Goal: Task Accomplishment & Management: Manage account settings

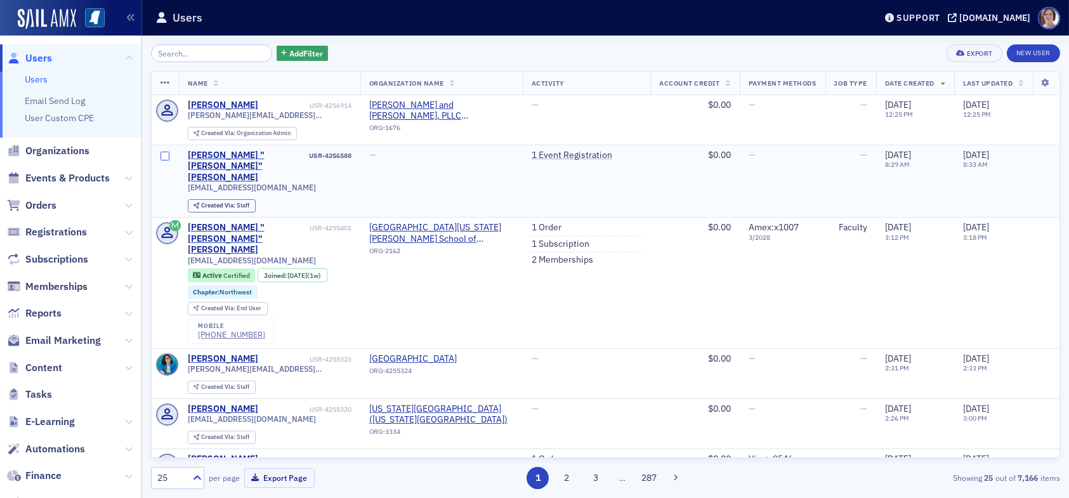
click at [167, 157] on input "checkbox" at bounding box center [164, 156] width 9 height 9
checkbox input "true"
click at [164, 155] on input "checkbox" at bounding box center [164, 156] width 9 height 9
click at [51, 60] on span "Users" at bounding box center [38, 58] width 27 height 14
click at [51, 313] on span "Reports" at bounding box center [43, 313] width 36 height 14
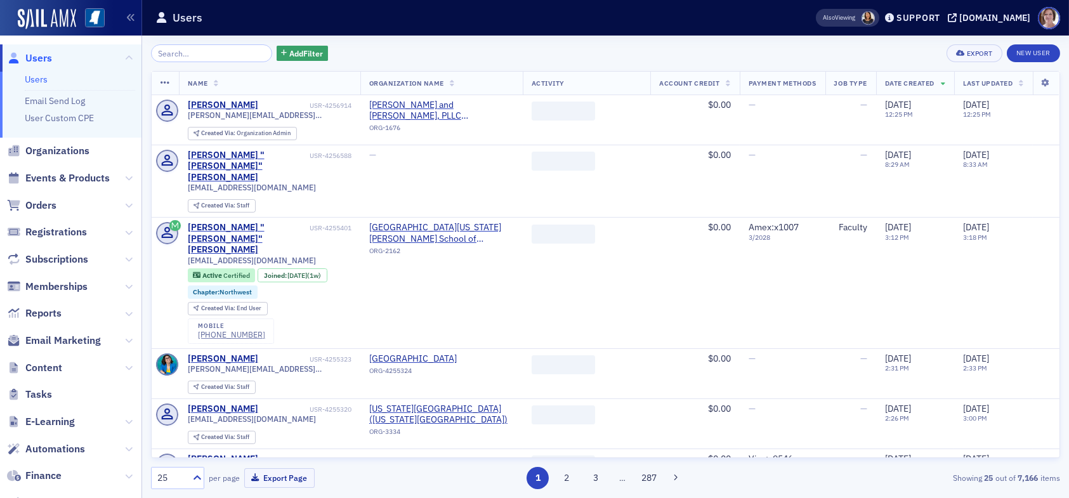
click at [37, 57] on span "Users" at bounding box center [38, 58] width 27 height 14
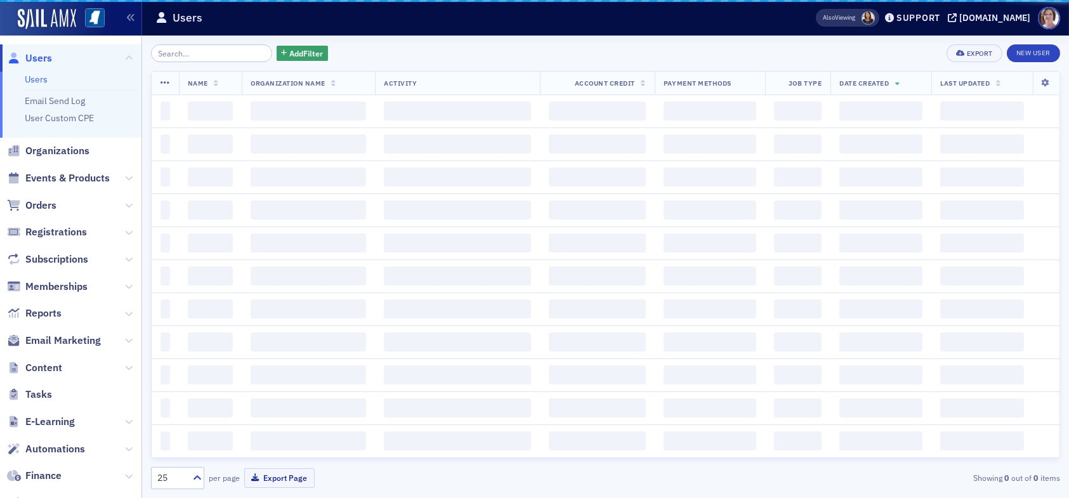
click at [192, 53] on input "search" at bounding box center [211, 53] width 121 height 18
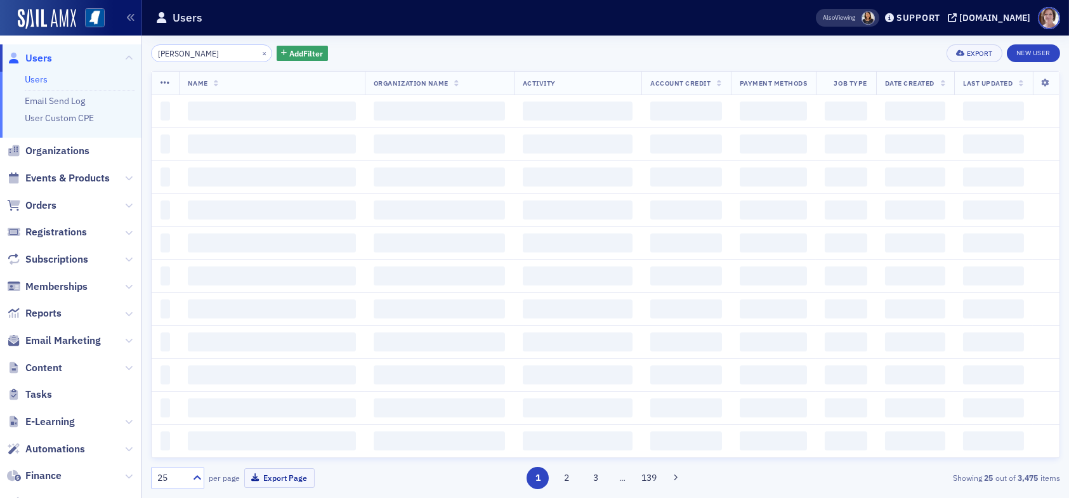
type input "bill felder"
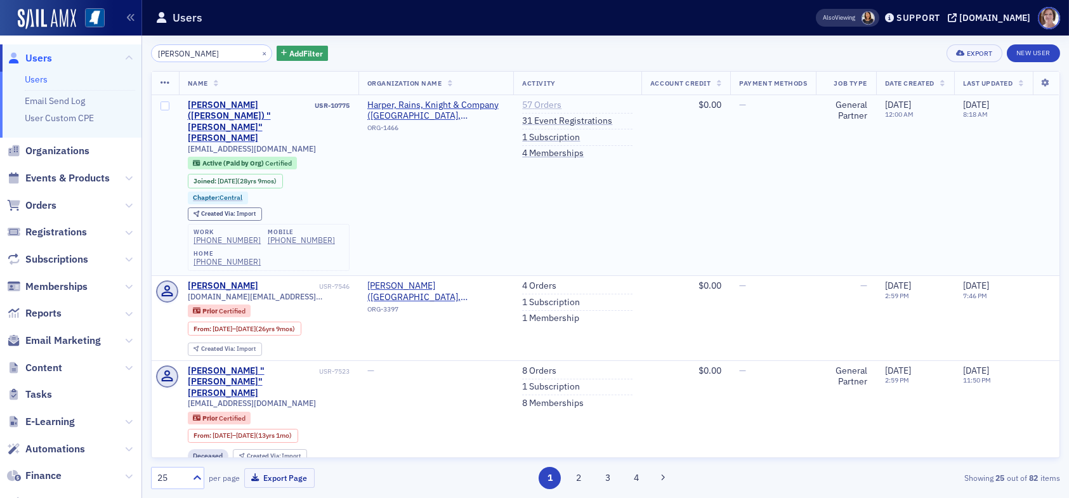
click at [530, 103] on link "57 Orders" at bounding box center [541, 105] width 39 height 11
drag, startPoint x: 200, startPoint y: 51, endPoint x: 53, endPoint y: 41, distance: 147.5
click at [53, 41] on div "Users Users Email Send Log User Custom CPE Organizations Events & Products Orde…" at bounding box center [534, 249] width 1069 height 498
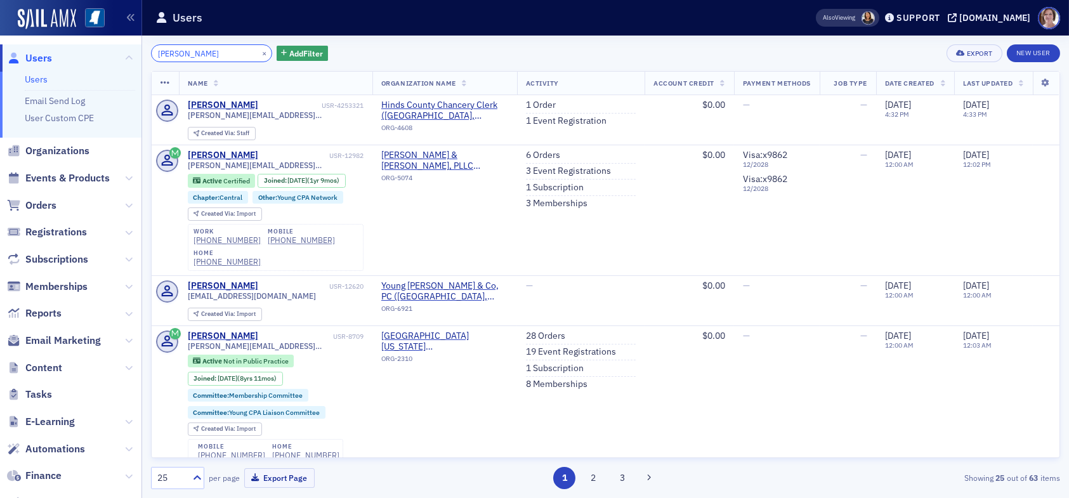
type input "emily bradley"
click at [526, 100] on link "1 Order" at bounding box center [541, 105] width 30 height 11
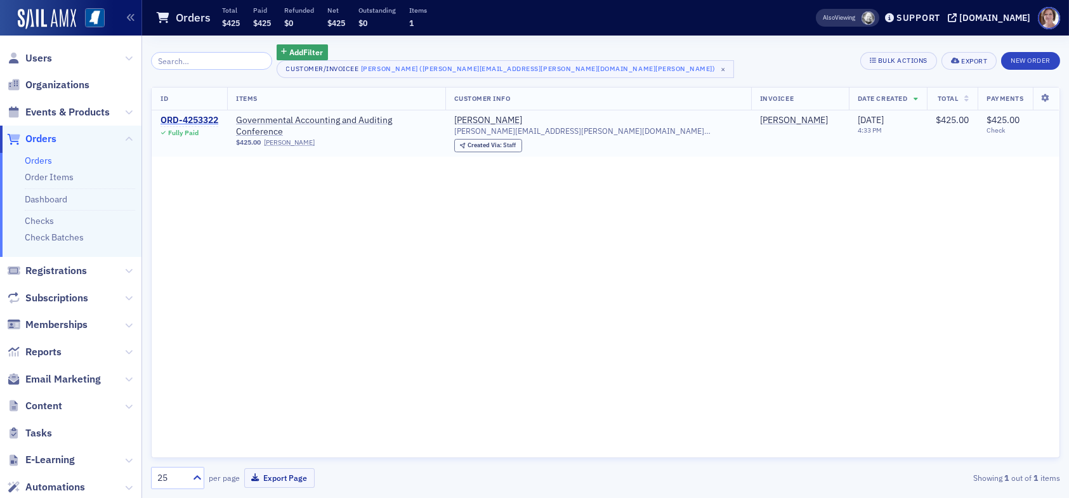
click at [168, 118] on div "ORD-4253322" at bounding box center [189, 120] width 58 height 11
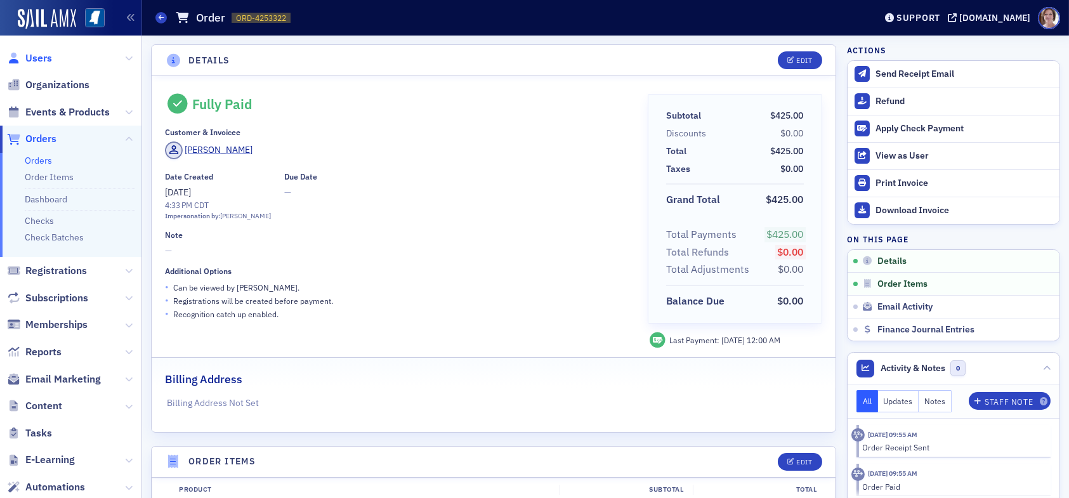
click at [40, 54] on span "Users" at bounding box center [38, 58] width 27 height 14
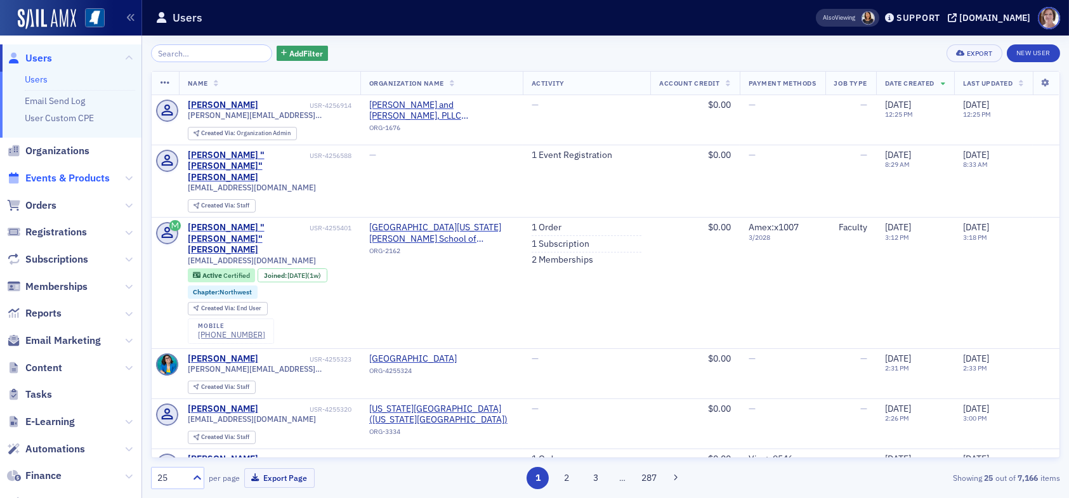
click at [68, 176] on span "Events & Products" at bounding box center [67, 178] width 84 height 14
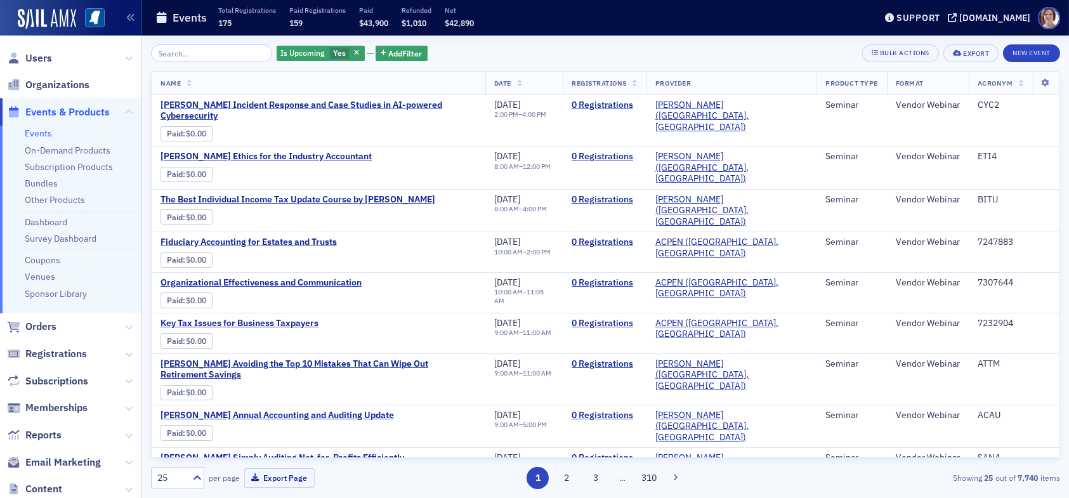
click at [213, 57] on input "search" at bounding box center [211, 53] width 121 height 18
type input "g"
click at [402, 51] on span "Add Filter" at bounding box center [406, 53] width 34 height 11
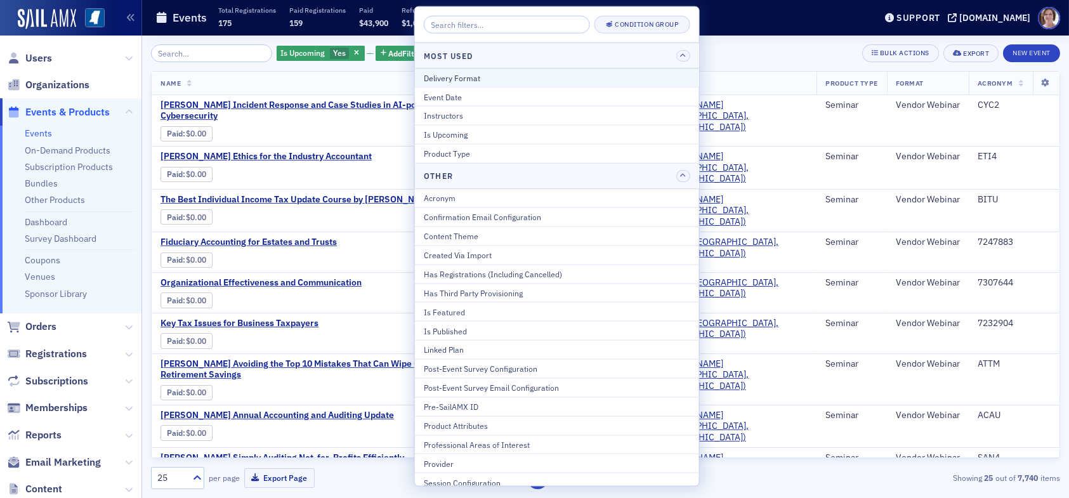
click at [476, 80] on div "Delivery Format" at bounding box center [557, 77] width 266 height 11
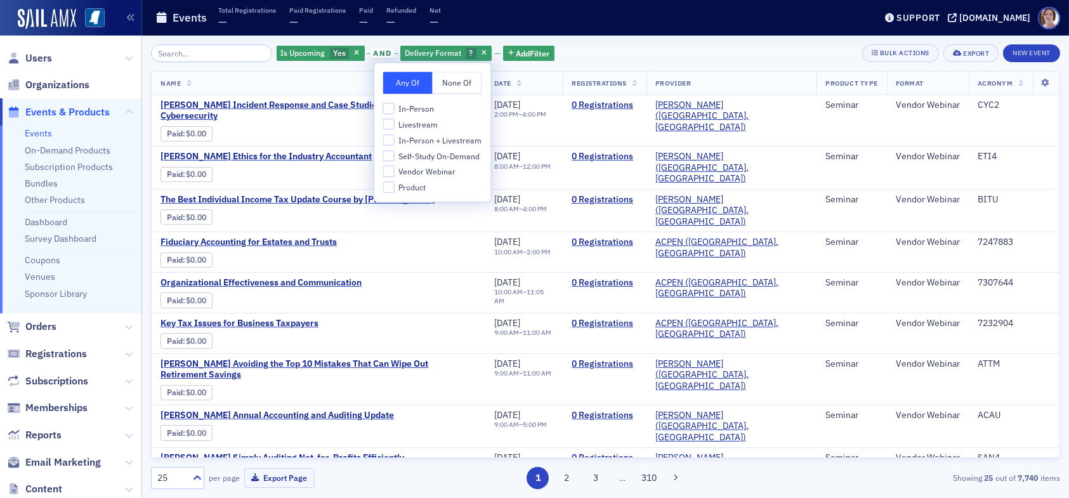
click at [405, 125] on span "Livestream" at bounding box center [417, 124] width 39 height 11
click at [395, 125] on input "Livestream" at bounding box center [388, 124] width 11 height 11
checkbox input "true"
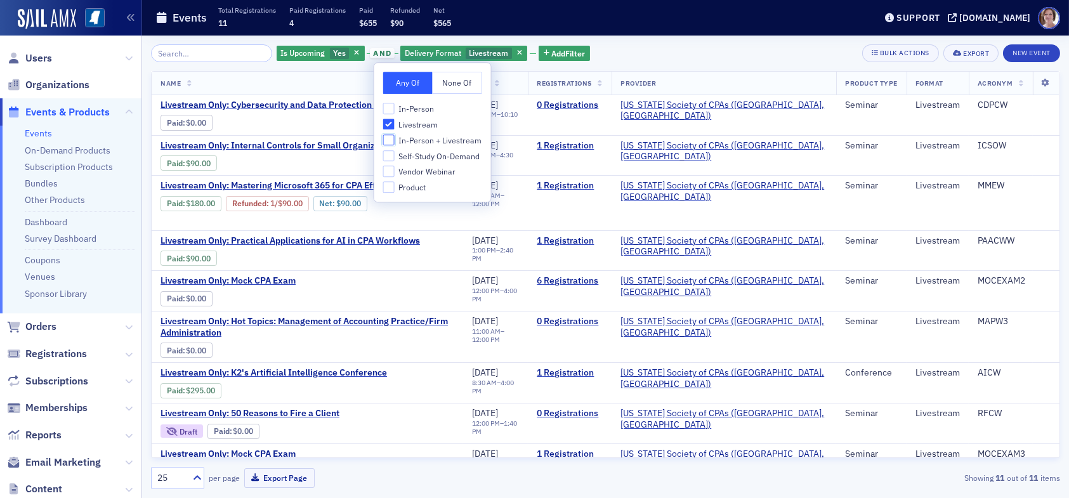
click at [389, 138] on input "In-Person + Livestream" at bounding box center [388, 139] width 11 height 11
checkbox input "true"
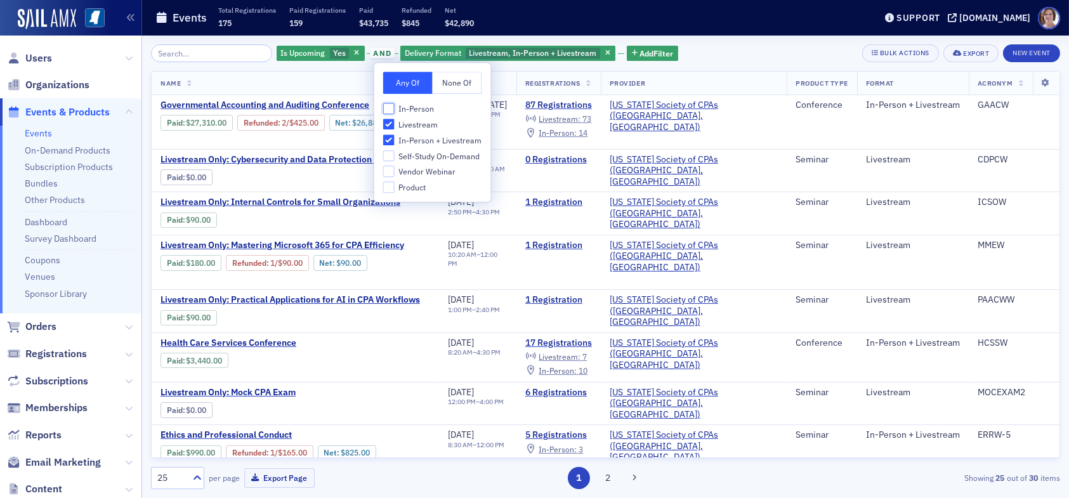
click at [386, 110] on input "In-Person" at bounding box center [388, 108] width 11 height 11
checkbox input "true"
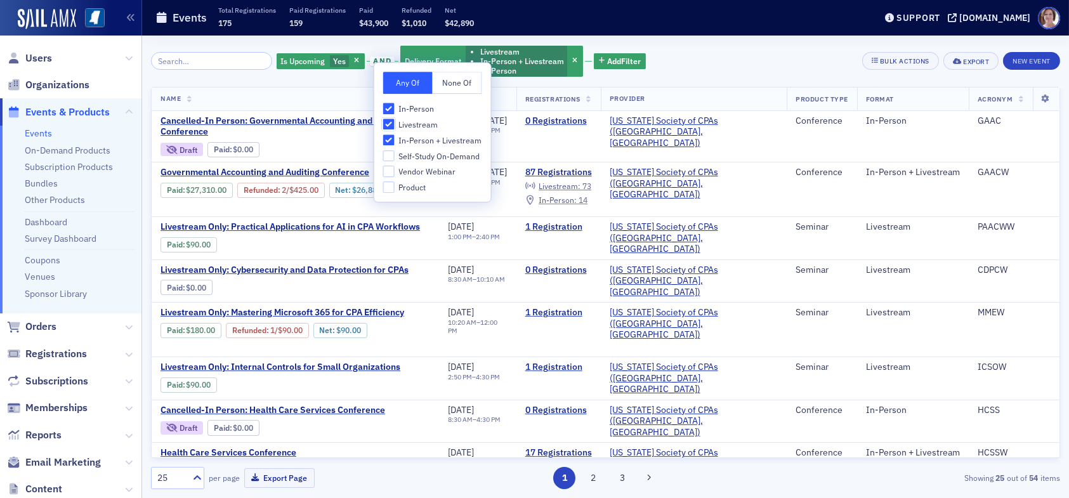
click at [385, 122] on input "Livestream" at bounding box center [388, 124] width 11 height 11
checkbox input "false"
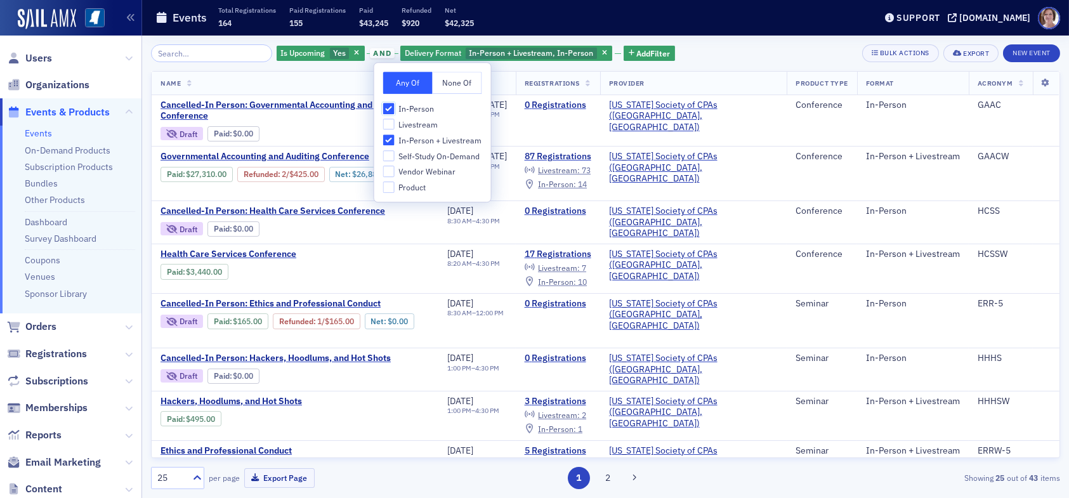
click at [386, 105] on input "In-Person" at bounding box center [388, 108] width 11 height 11
checkbox input "false"
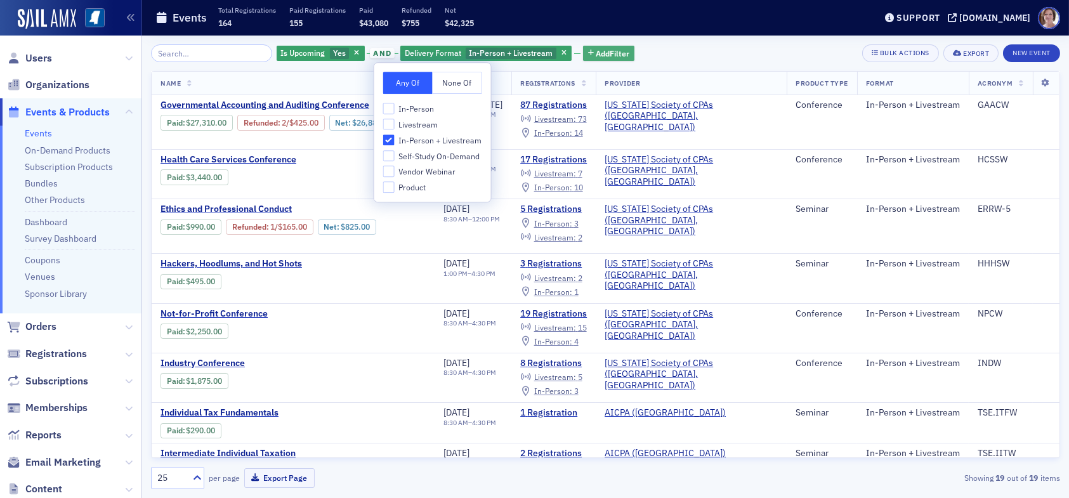
click at [608, 53] on span "Add Filter" at bounding box center [613, 53] width 34 height 11
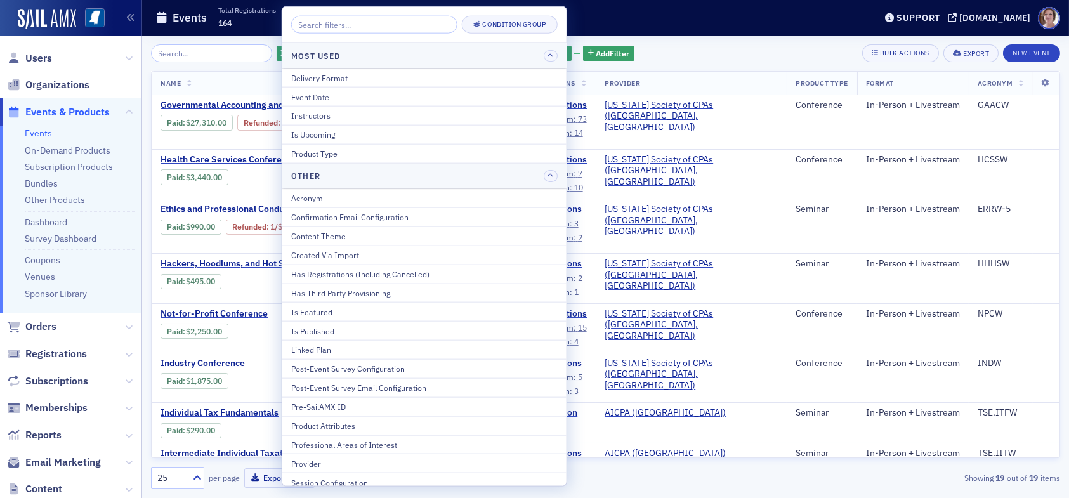
click at [678, 36] on div "Is Upcoming Yes and Delivery Format In-Person + Livestream Add Filter Bulk Acti…" at bounding box center [605, 267] width 909 height 462
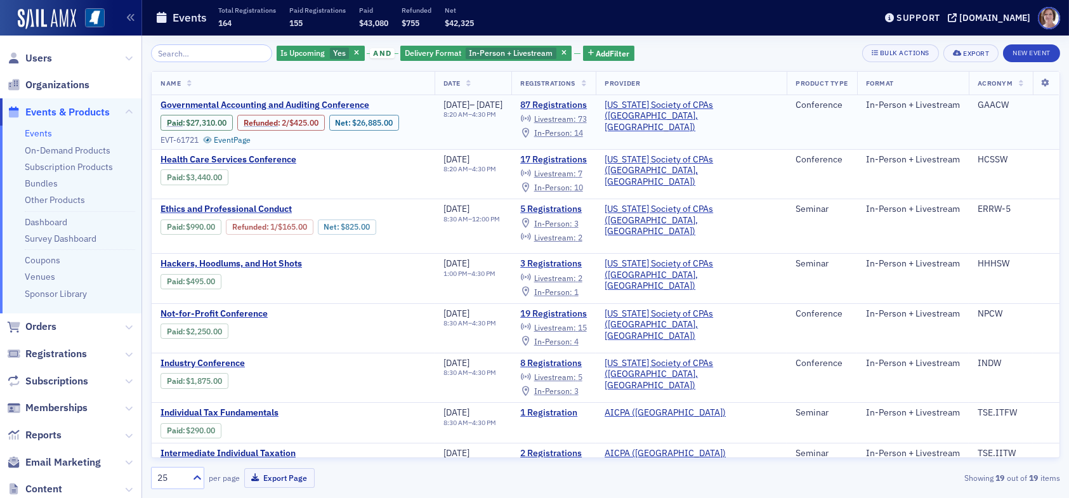
click at [318, 108] on span "Governmental Accounting and Auditing Conference" at bounding box center [266, 105] width 213 height 11
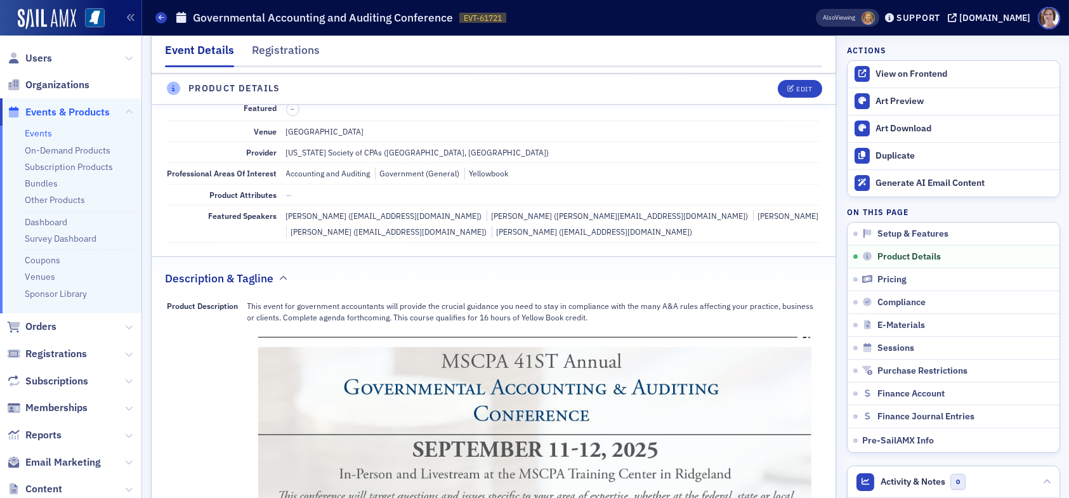
scroll to position [345, 0]
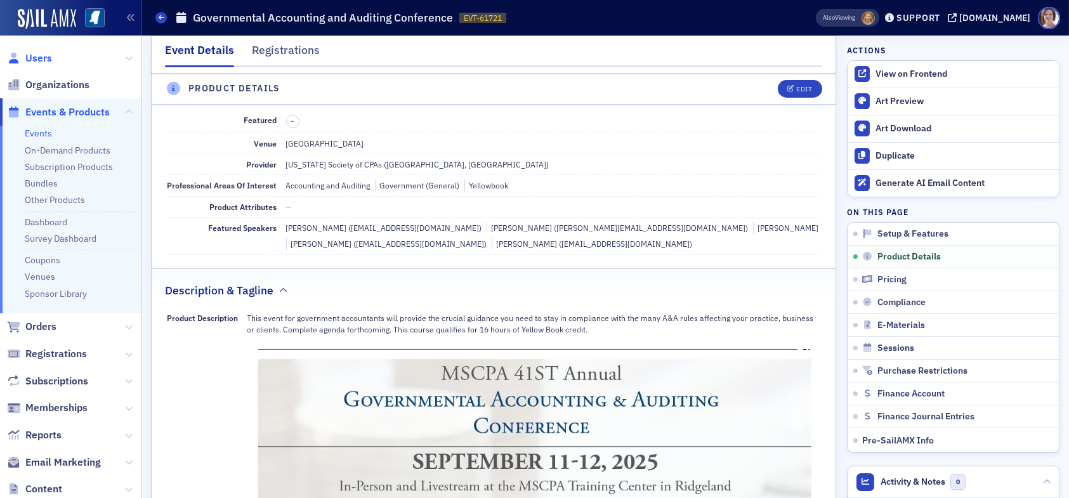
click at [40, 55] on span "Users" at bounding box center [38, 58] width 27 height 14
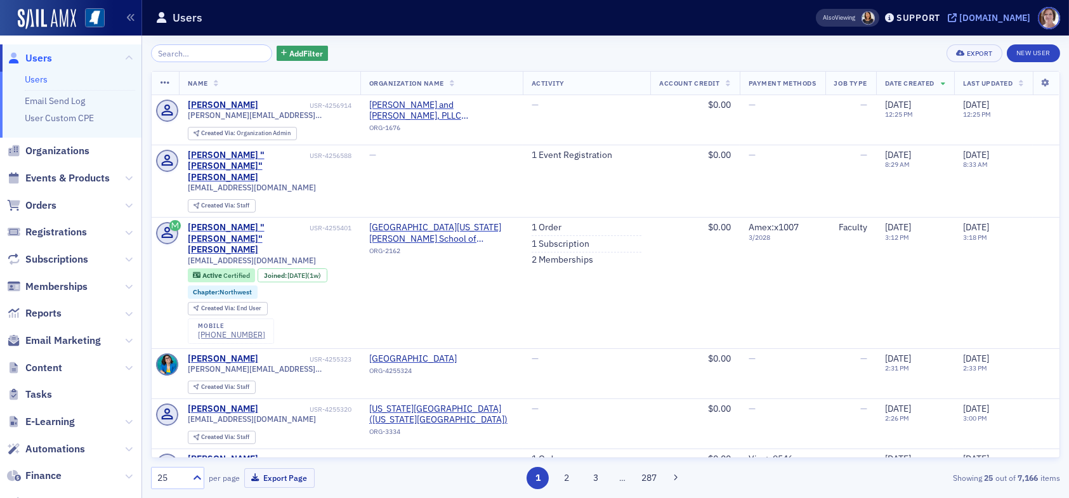
click at [1000, 16] on div "[DOMAIN_NAME]" at bounding box center [994, 17] width 71 height 11
click at [207, 56] on input "search" at bounding box center [211, 53] width 121 height 18
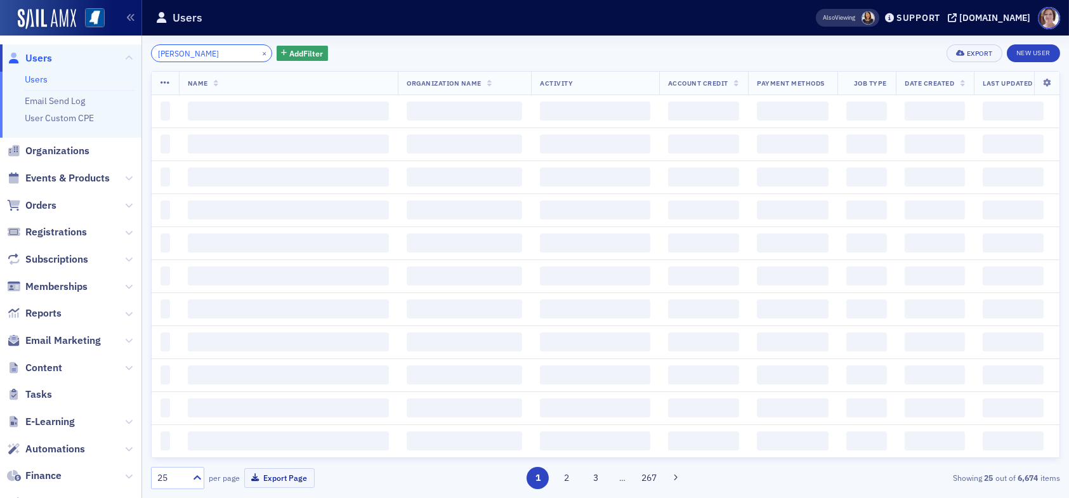
type input "emily bradley"
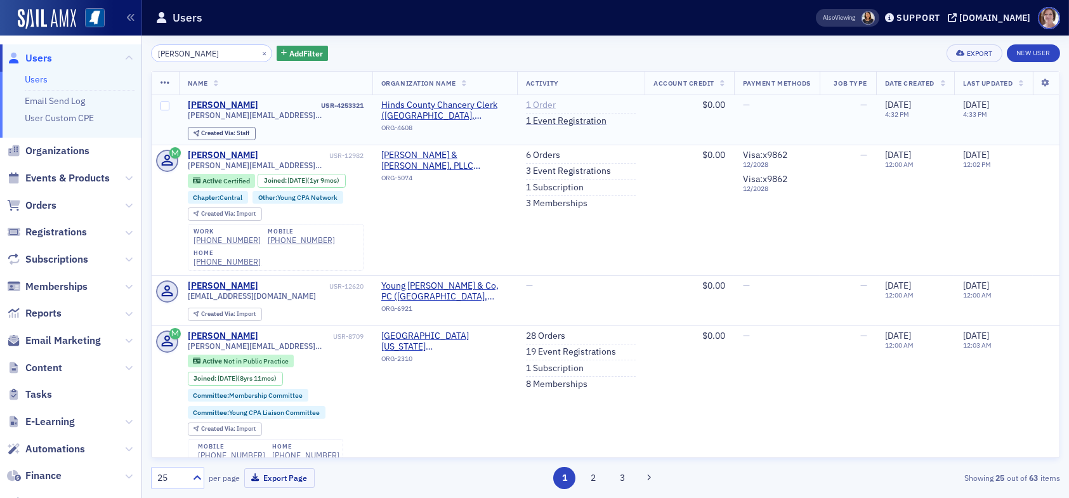
click at [529, 106] on link "1 Order" at bounding box center [541, 105] width 30 height 11
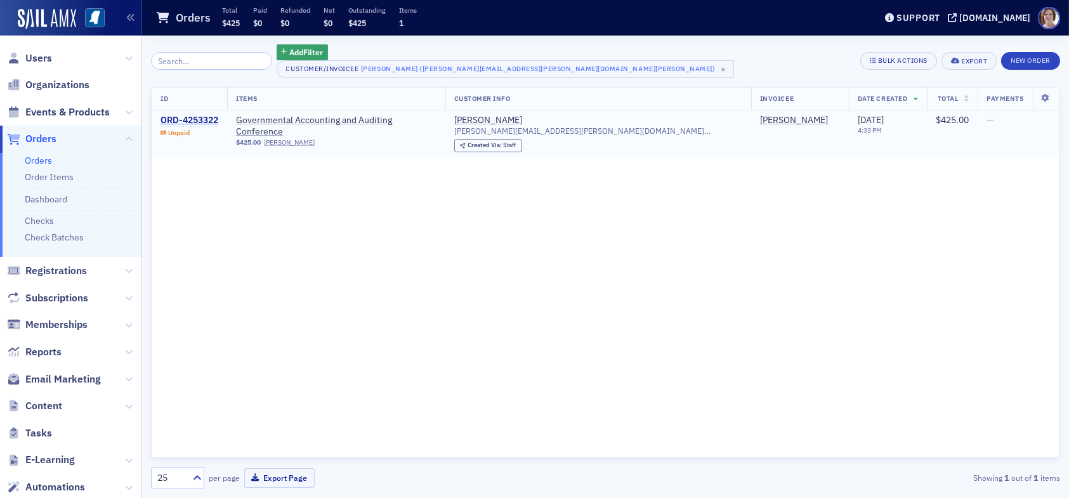
click at [200, 119] on div "ORD-4253322" at bounding box center [189, 120] width 58 height 11
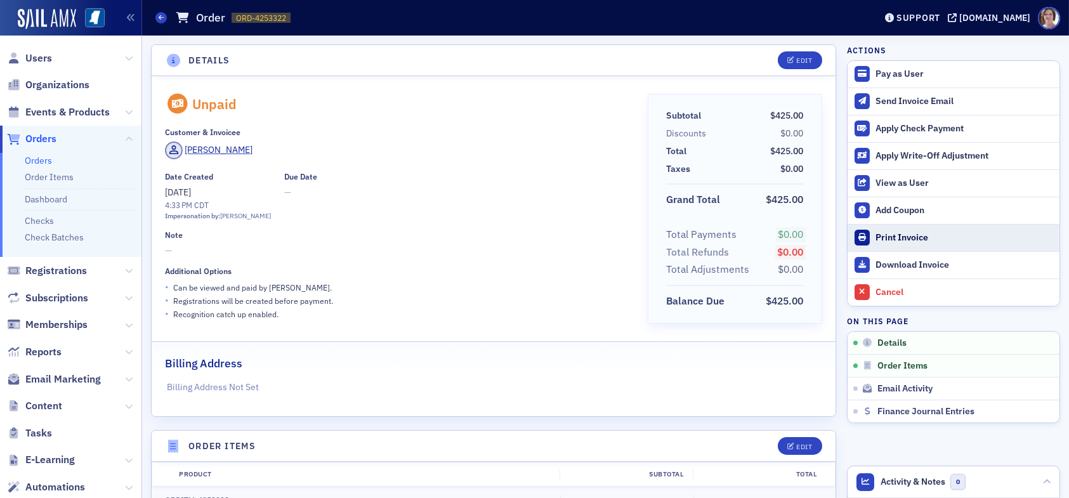
click at [886, 237] on div "Print Invoice" at bounding box center [964, 237] width 178 height 11
click at [42, 56] on span "Users" at bounding box center [38, 58] width 27 height 14
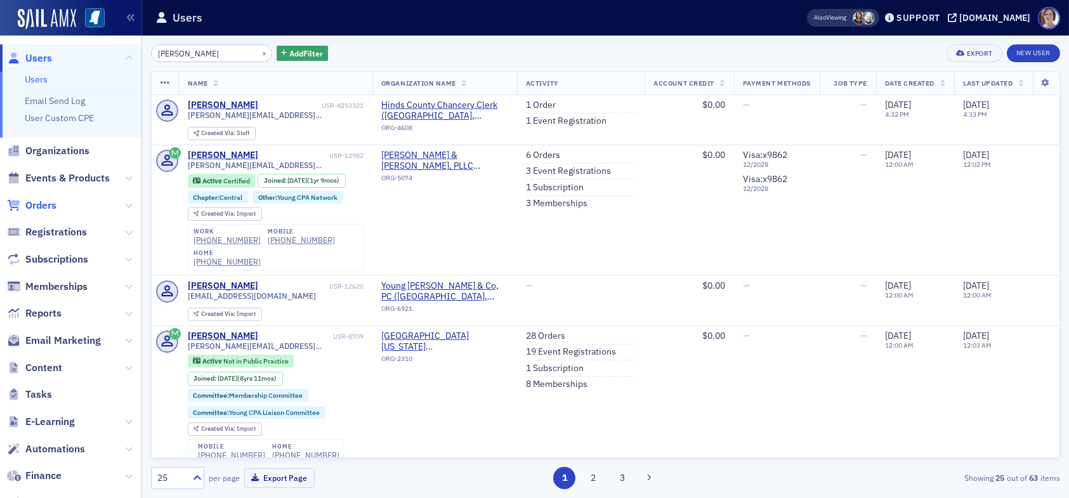
click at [32, 207] on span "Orders" at bounding box center [40, 206] width 31 height 14
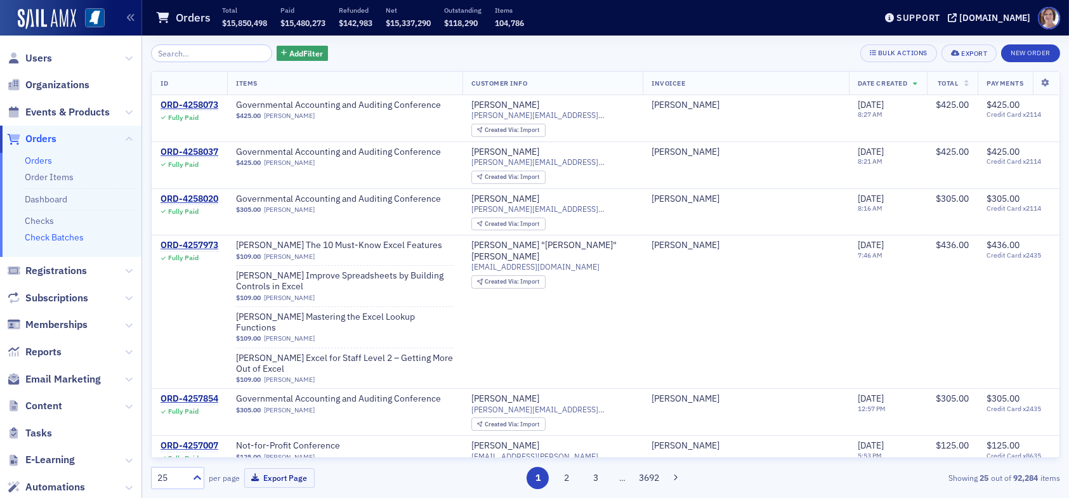
click at [68, 241] on link "Check Batches" at bounding box center [54, 237] width 59 height 11
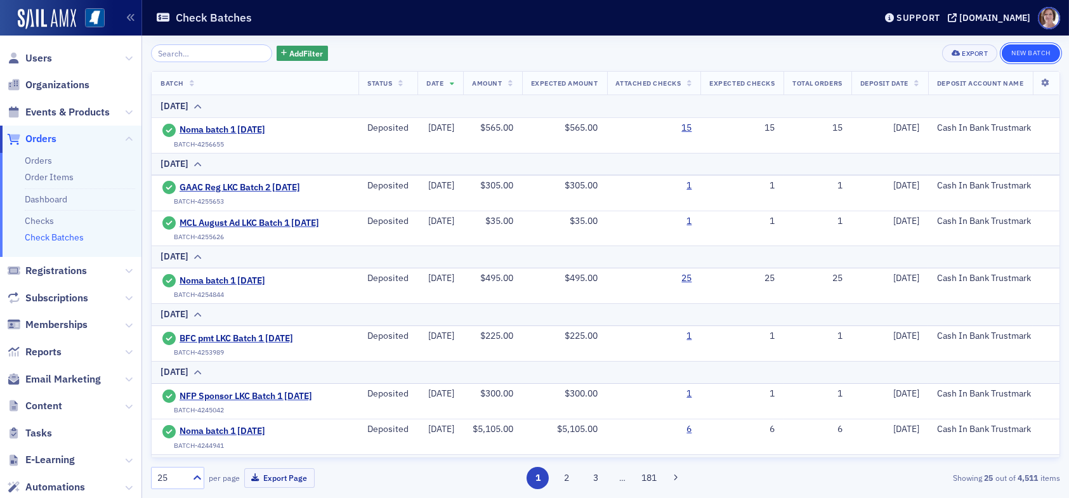
click at [1028, 57] on button "New Batch" at bounding box center [1031, 53] width 58 height 18
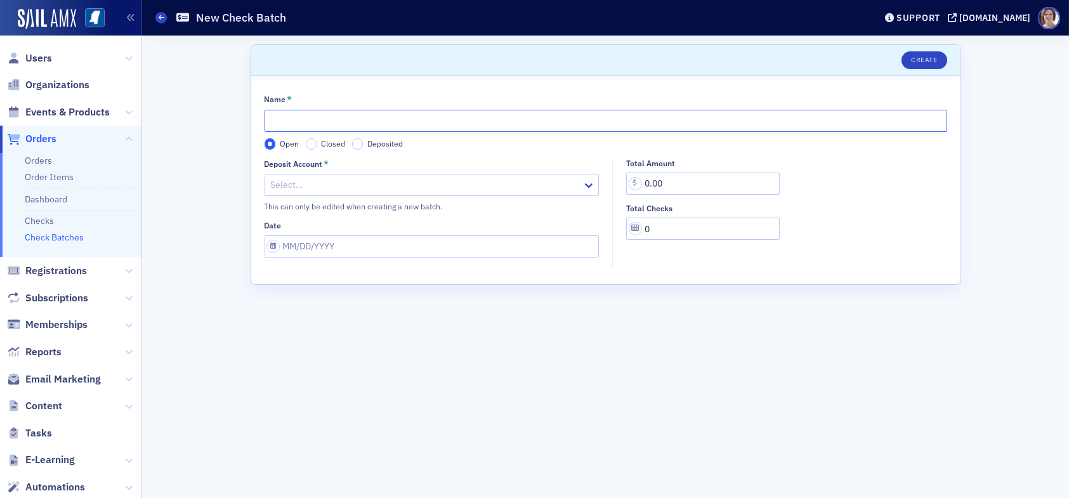
click at [331, 122] on input "Name *" at bounding box center [606, 121] width 683 height 22
type input "GAAC Reg pmt LKC Batch 1 09.02.25"
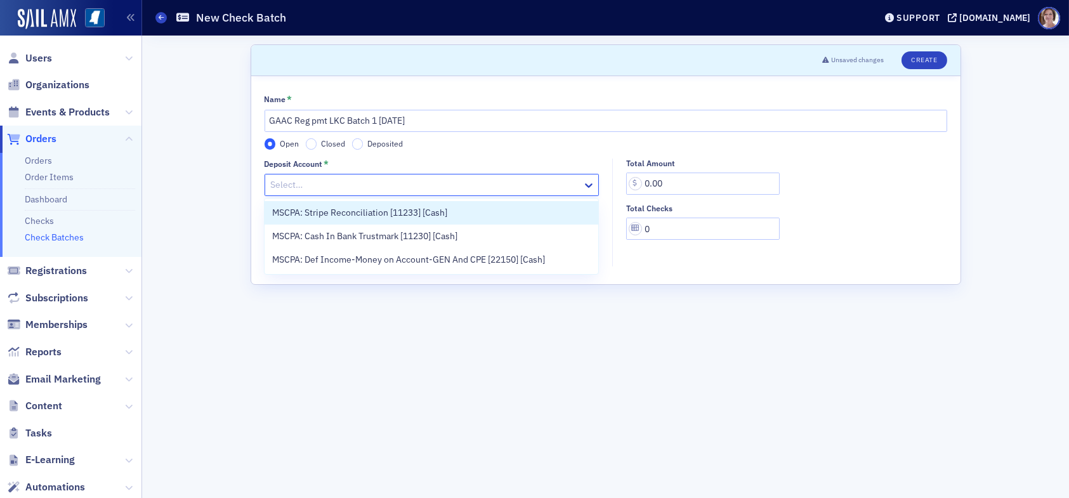
click at [321, 186] on div at bounding box center [426, 185] width 312 height 16
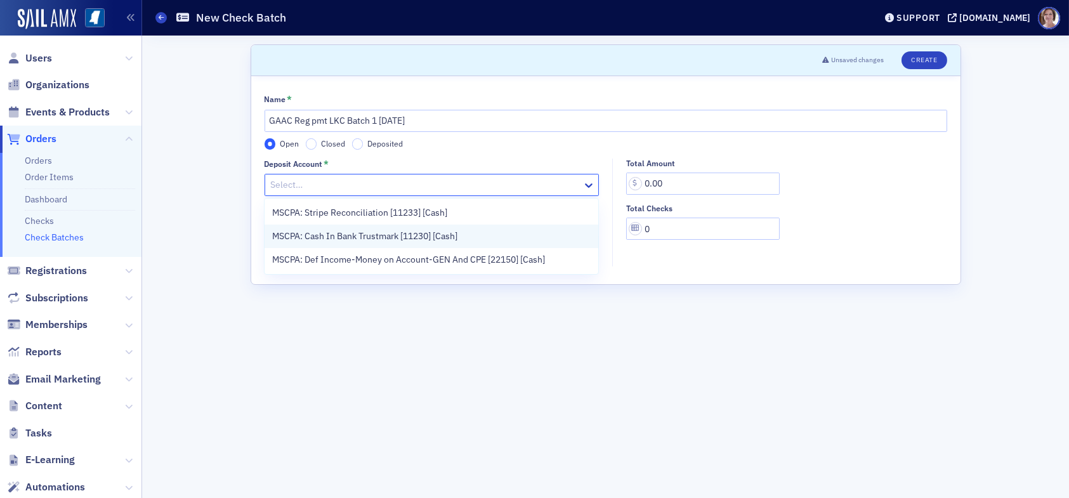
click at [352, 238] on span "MSCPA: Cash In Bank Trustmark [11230] [Cash]" at bounding box center [364, 236] width 185 height 13
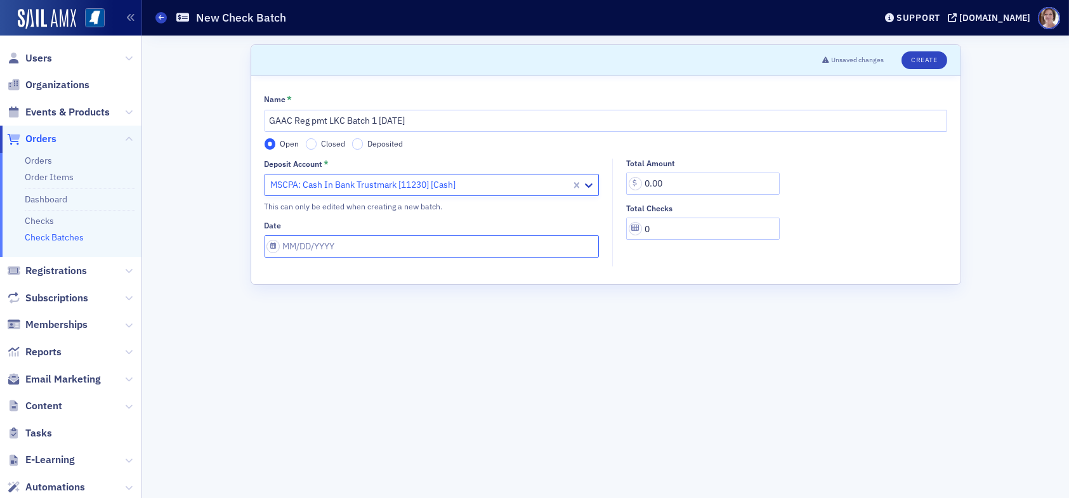
select select "8"
select select "2025"
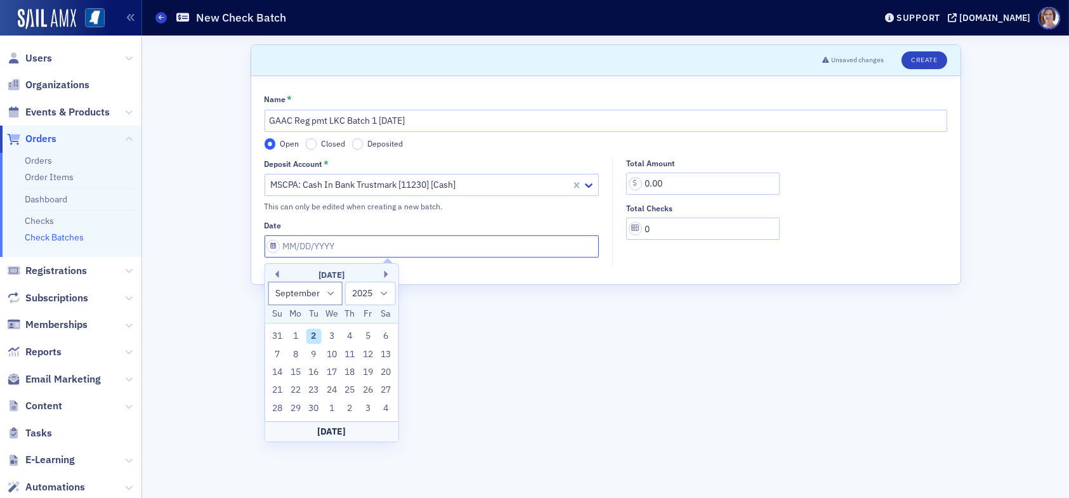
click at [370, 247] on input "Date" at bounding box center [432, 246] width 335 height 22
click at [313, 335] on div "2" at bounding box center [313, 336] width 15 height 15
type input "09/02/2025"
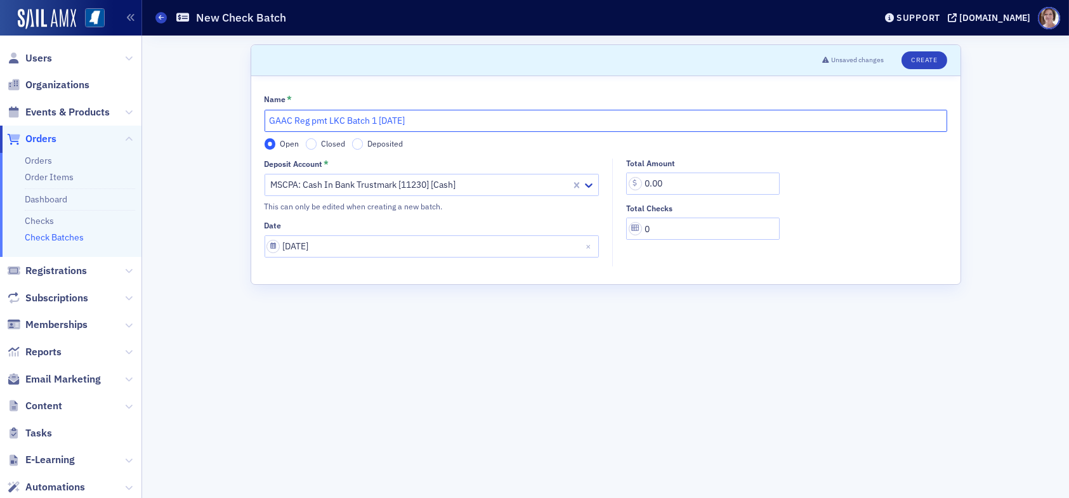
click at [374, 121] on input "GAAC Reg pmt LKC Batch 1 09.02.25" at bounding box center [606, 121] width 683 height 22
type input "GAAC Reg pmt LKC Batch1 09.02.25"
drag, startPoint x: 677, startPoint y: 183, endPoint x: 627, endPoint y: 185, distance: 50.8
click at [630, 185] on input "0.00" at bounding box center [703, 184] width 154 height 22
type input "425.00"
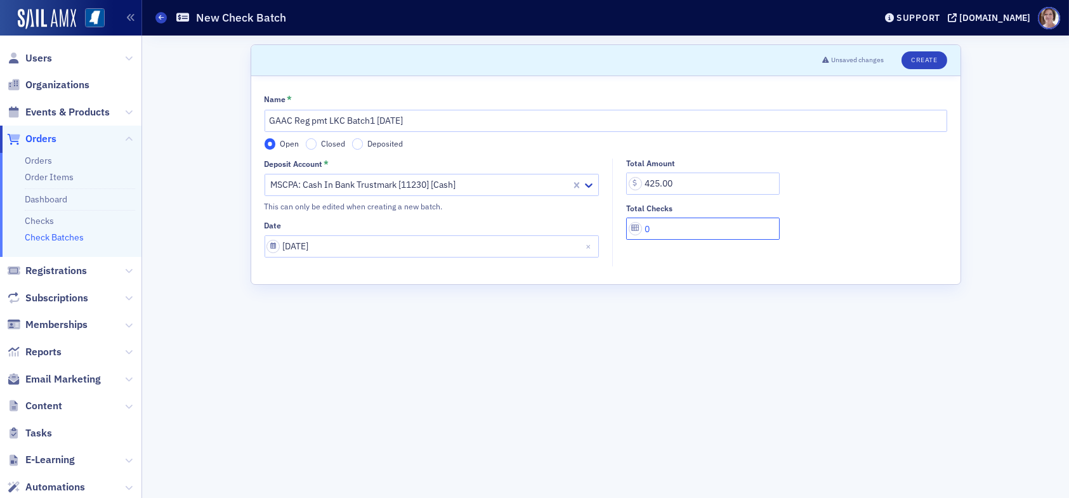
drag, startPoint x: 653, startPoint y: 230, endPoint x: 625, endPoint y: 229, distance: 27.9
click at [635, 229] on input "0" at bounding box center [703, 229] width 154 height 22
type input "1"
click at [929, 59] on button "Create" at bounding box center [923, 60] width 45 height 18
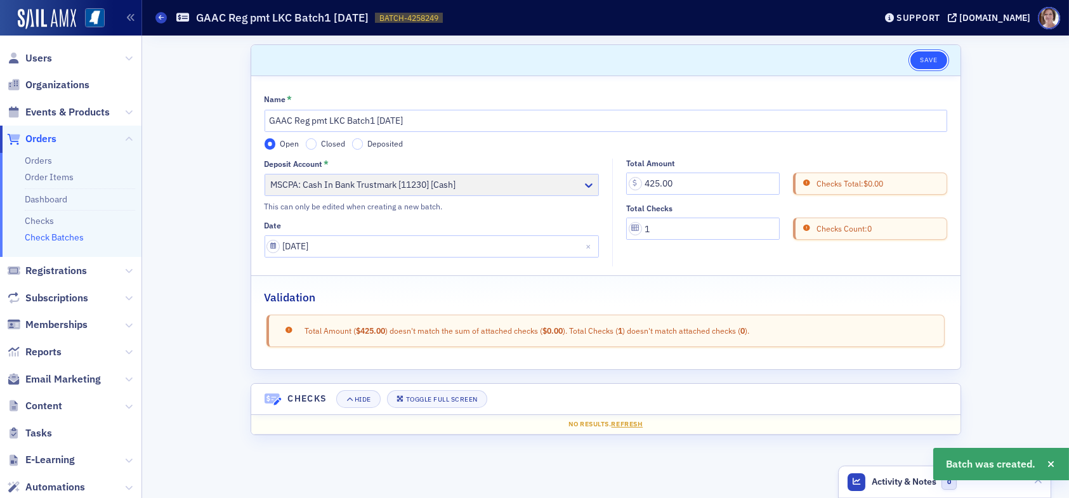
click at [926, 61] on button "Save" at bounding box center [928, 60] width 36 height 18
click at [41, 221] on link "Checks" at bounding box center [39, 220] width 29 height 11
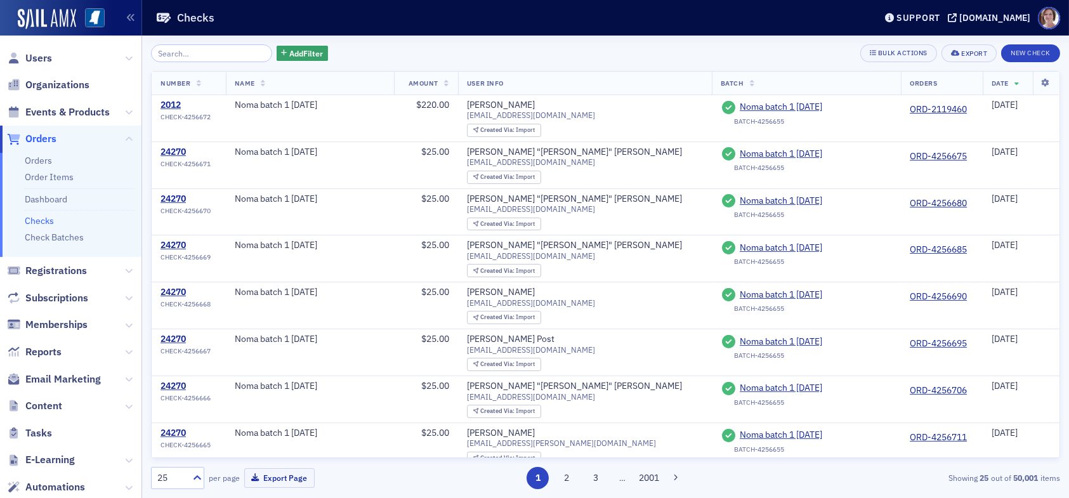
click at [47, 220] on link "Checks" at bounding box center [39, 220] width 29 height 11
click at [1028, 53] on button "New Check" at bounding box center [1030, 53] width 59 height 18
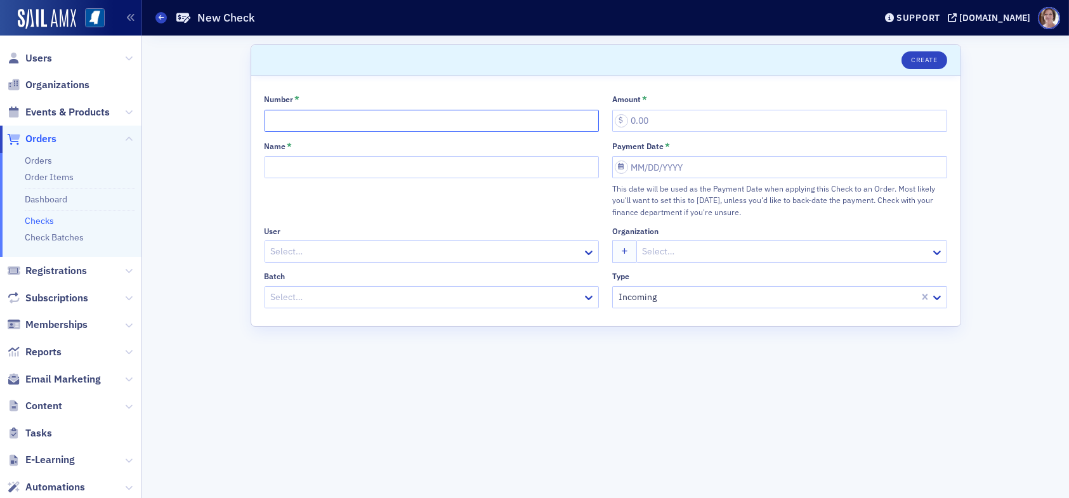
click at [405, 122] on input "Number *" at bounding box center [432, 121] width 335 height 22
type input "5733"
type input "425.00"
click at [372, 295] on div at bounding box center [413, 297] width 287 height 16
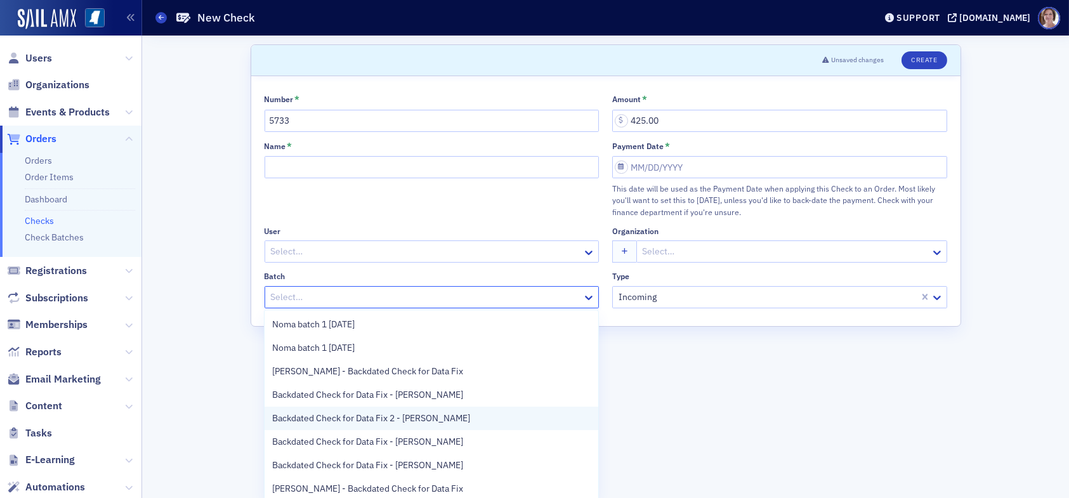
scroll to position [25, 0]
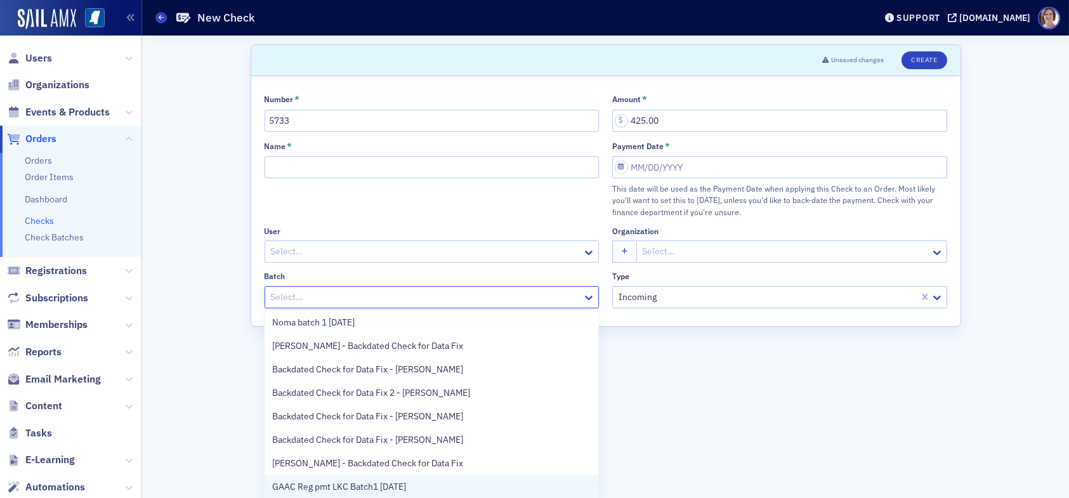
click at [329, 488] on span "GAAC Reg pmt LKC Batch1 09.02.25" at bounding box center [339, 486] width 134 height 13
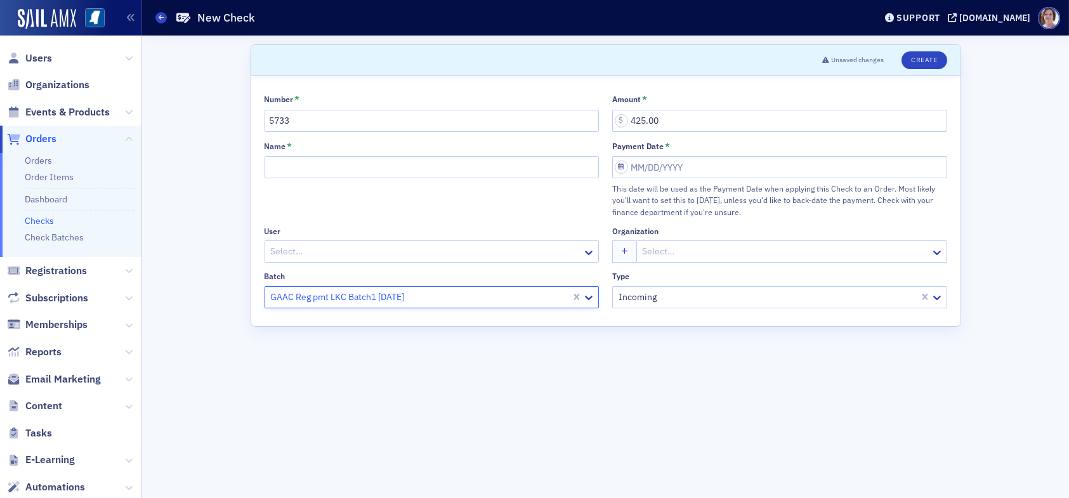
click at [310, 250] on div at bounding box center [426, 252] width 312 height 16
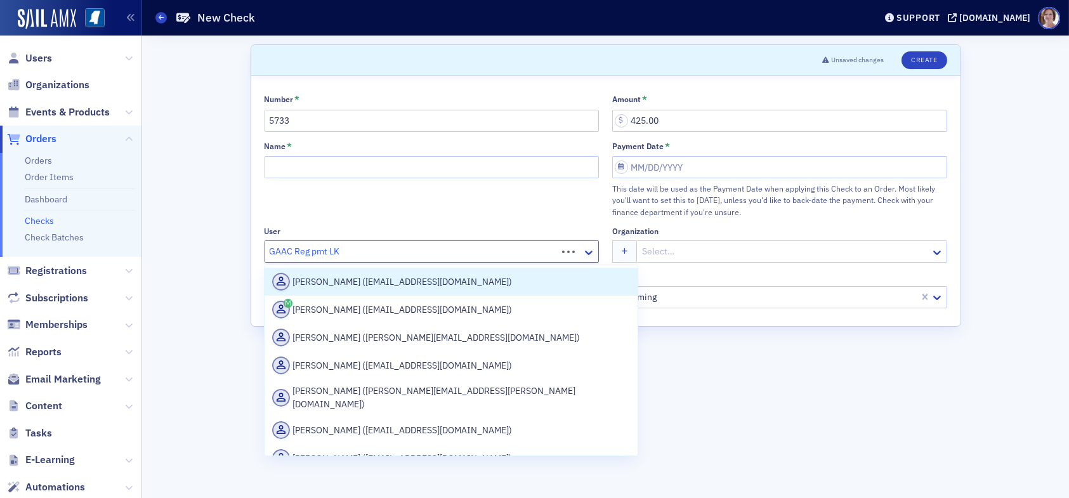
type input "GAAC Reg pmt LKC"
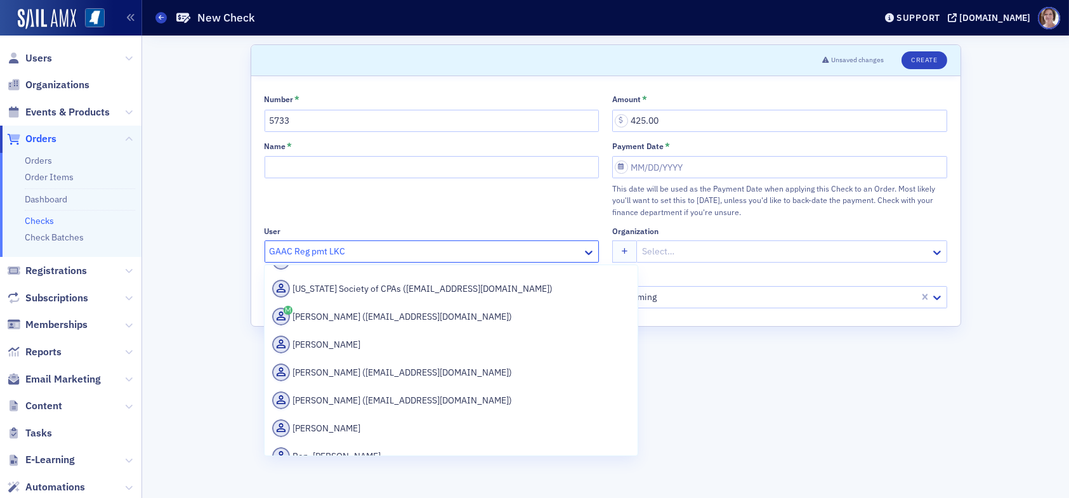
scroll to position [1232, 0]
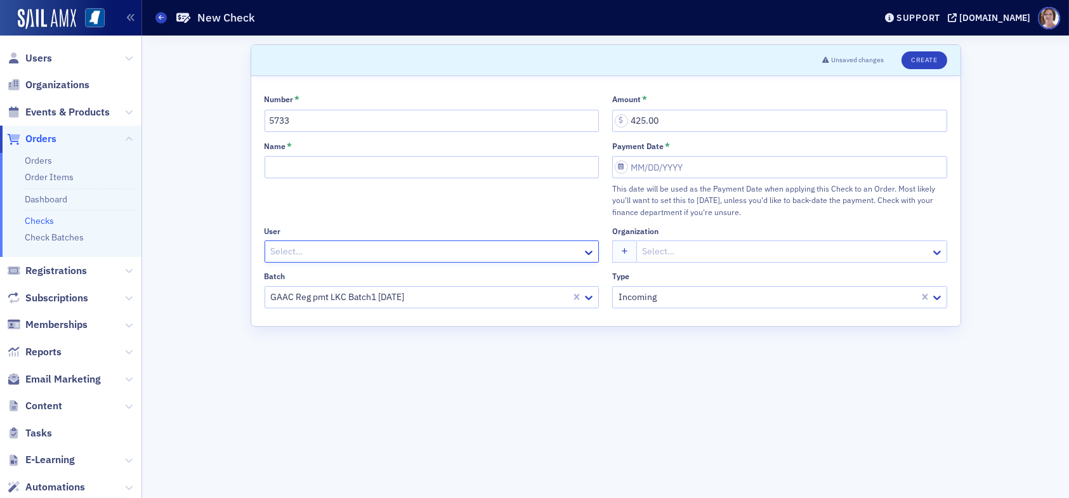
click at [359, 249] on div at bounding box center [426, 252] width 312 height 16
drag, startPoint x: 586, startPoint y: 446, endPoint x: 595, endPoint y: 432, distance: 16.5
click at [587, 443] on form "Scroll to Unsaved changes Create Number * 5733 Amount * 425.00 Name * Payment D…" at bounding box center [606, 266] width 710 height 445
click at [371, 173] on input "Name *" at bounding box center [432, 167] width 335 height 22
click at [339, 163] on input "Name *" at bounding box center [432, 167] width 335 height 22
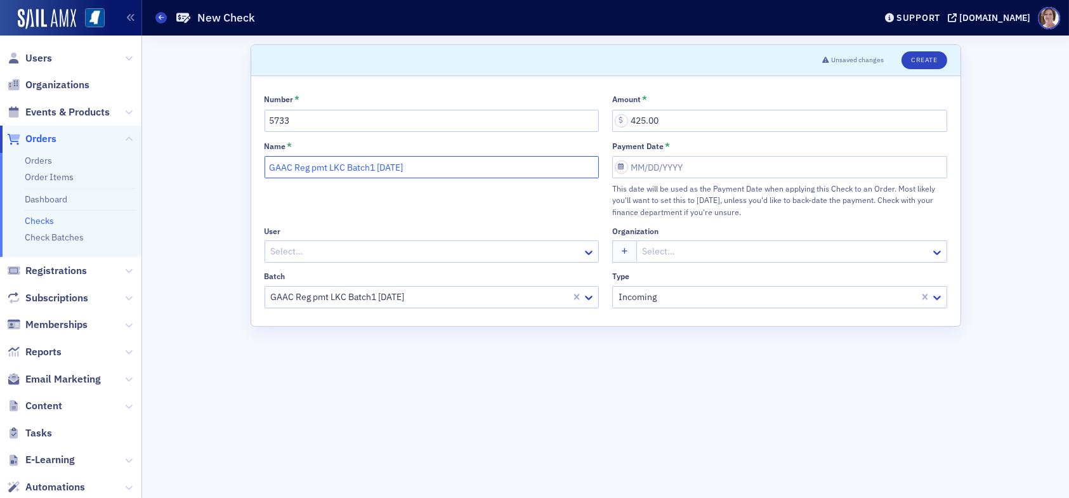
type input "GAAC Reg pmt LKC Batch1 09.02.25"
click at [697, 167] on input "Payment Date *" at bounding box center [779, 167] width 335 height 22
select select "8"
select select "2025"
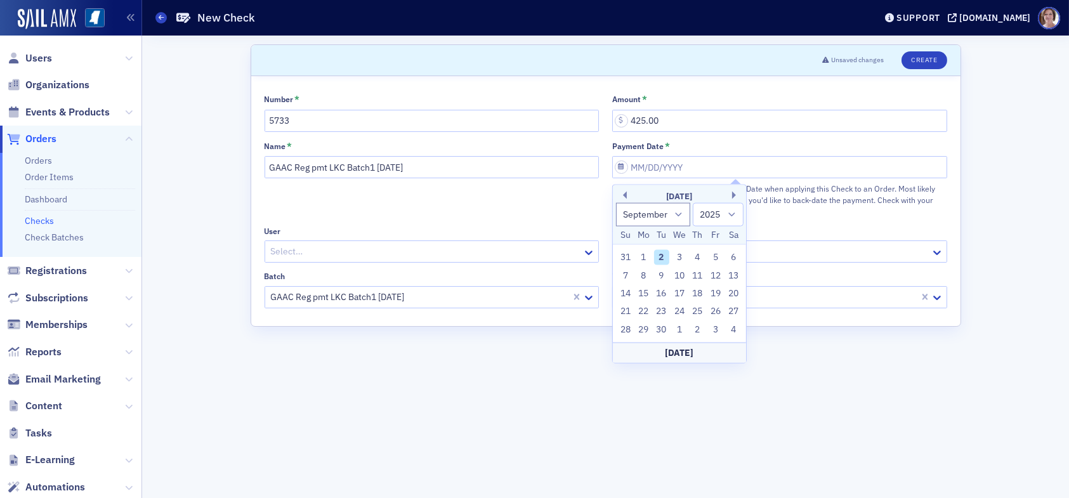
click at [665, 259] on div "2" at bounding box center [661, 257] width 15 height 15
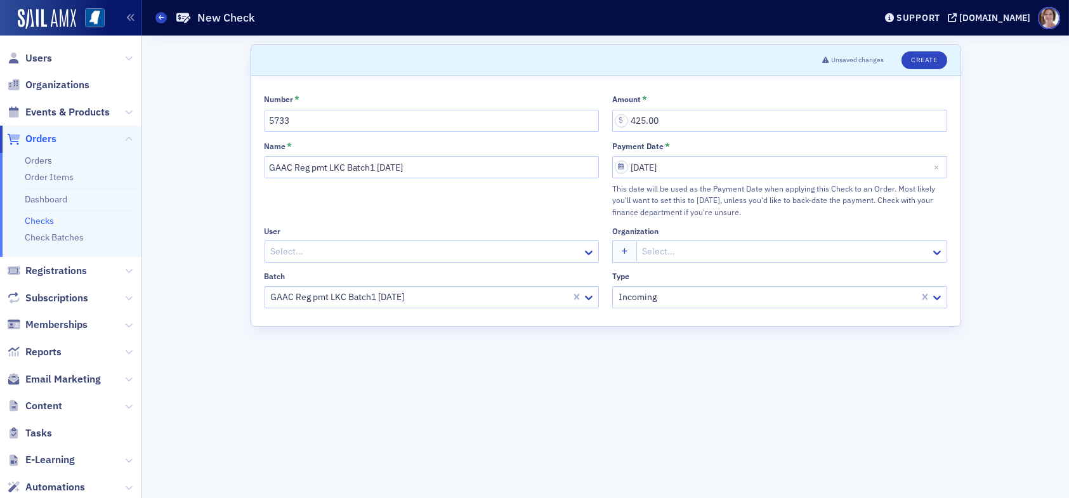
type input "09/02/2025"
click at [464, 249] on div at bounding box center [426, 252] width 312 height 16
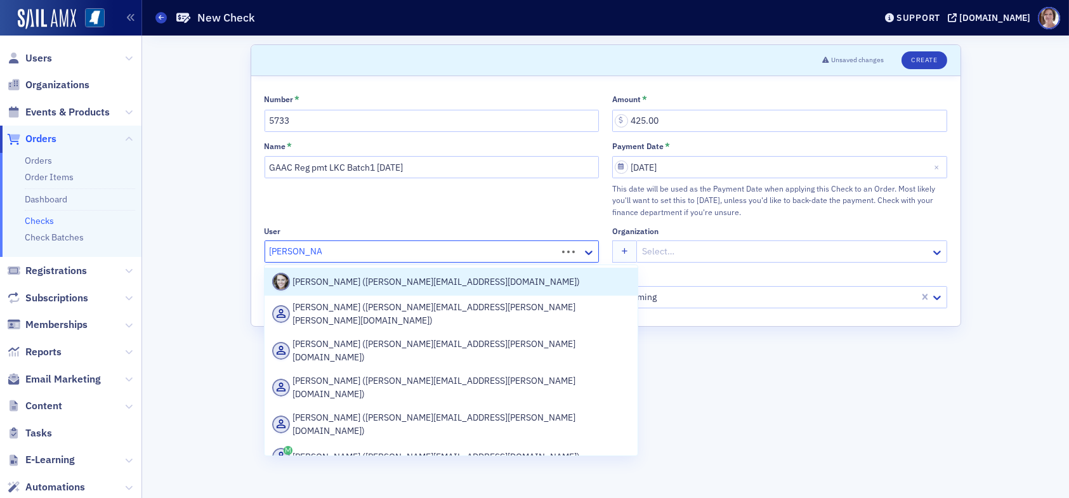
type input "Emily Bradley"
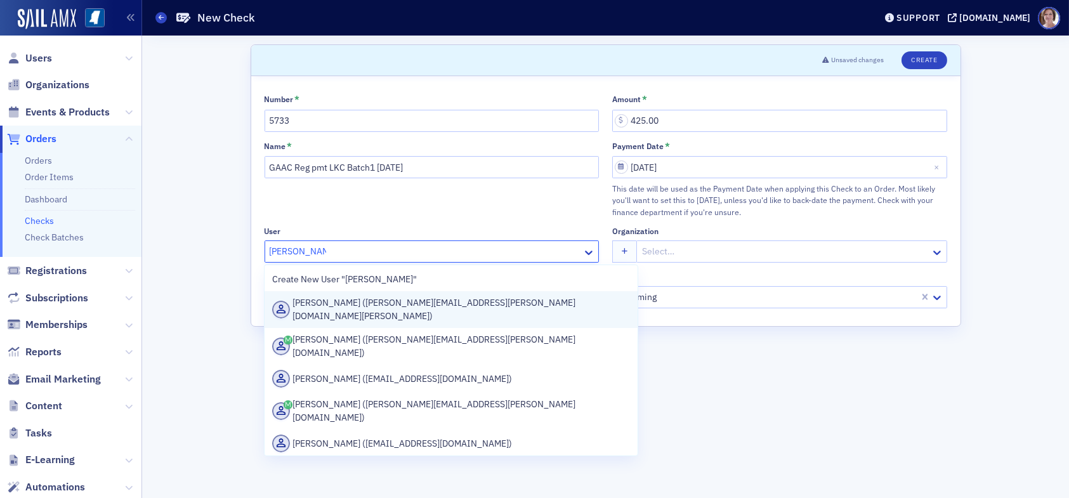
click at [426, 313] on div "Emily Bradley (emily.bradley@co.hinds.ms.us)" at bounding box center [451, 309] width 358 height 27
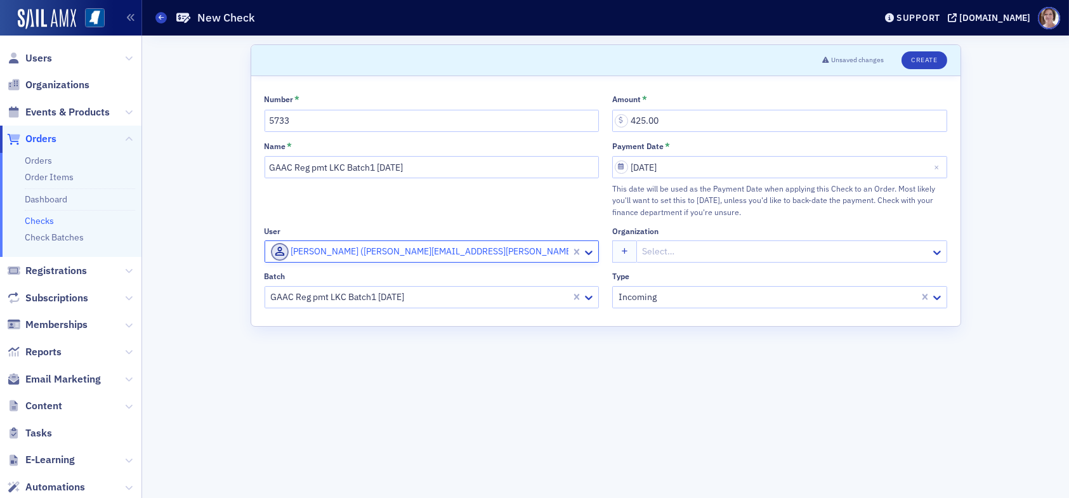
click at [684, 249] on div at bounding box center [785, 252] width 288 height 16
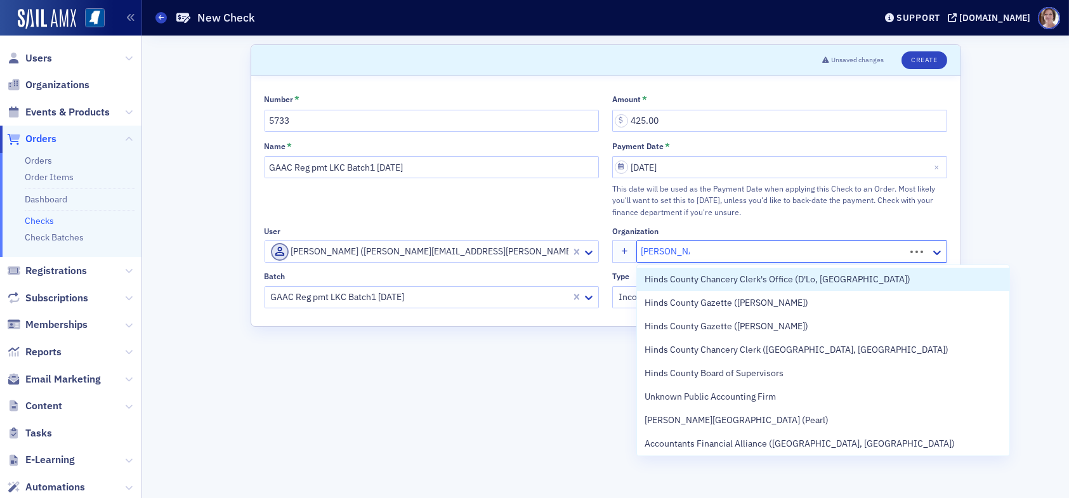
type input "Hinds Count"
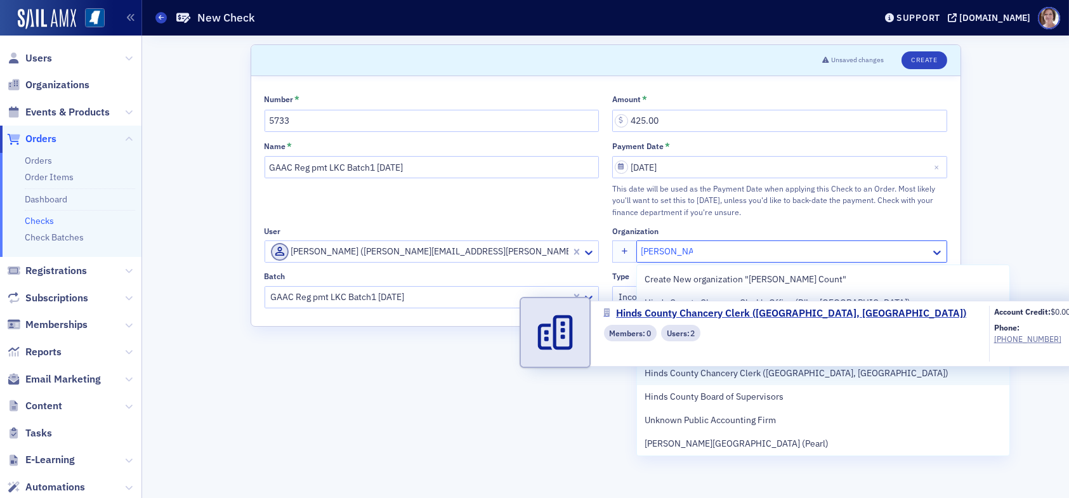
click at [714, 376] on span "Hinds County Chancery Clerk (Jackson, MS)" at bounding box center [796, 373] width 304 height 13
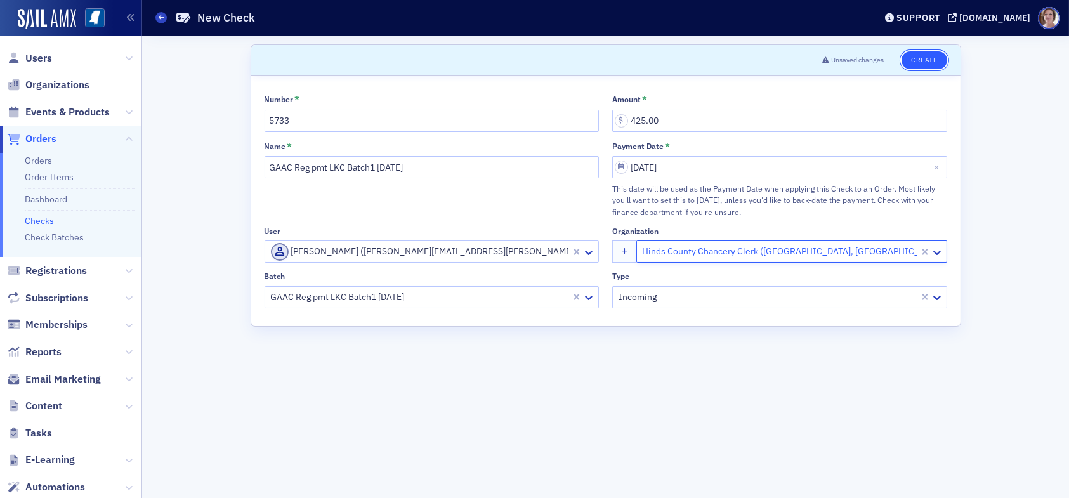
click at [925, 60] on button "Create" at bounding box center [923, 60] width 45 height 18
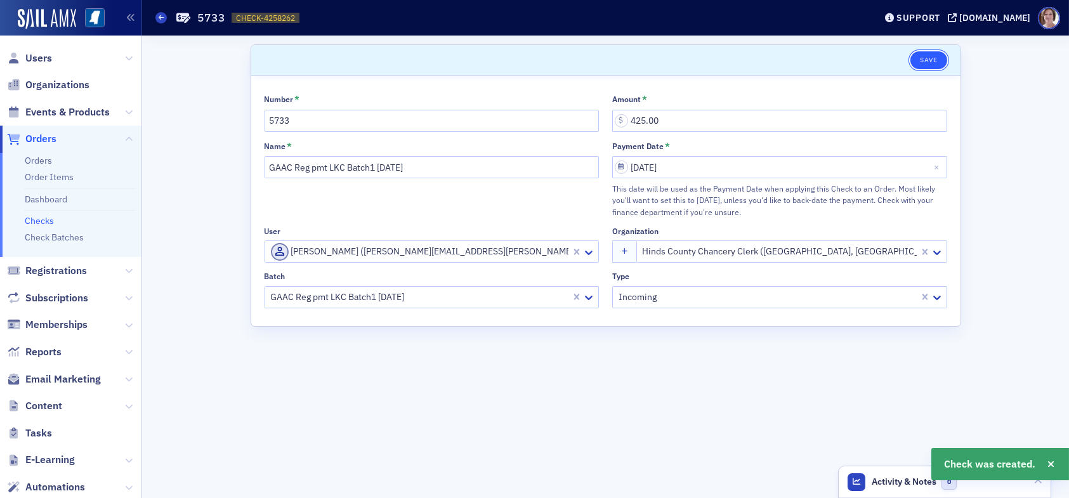
click at [932, 56] on button "Save" at bounding box center [928, 60] width 36 height 18
click at [40, 136] on span "Orders" at bounding box center [40, 139] width 31 height 14
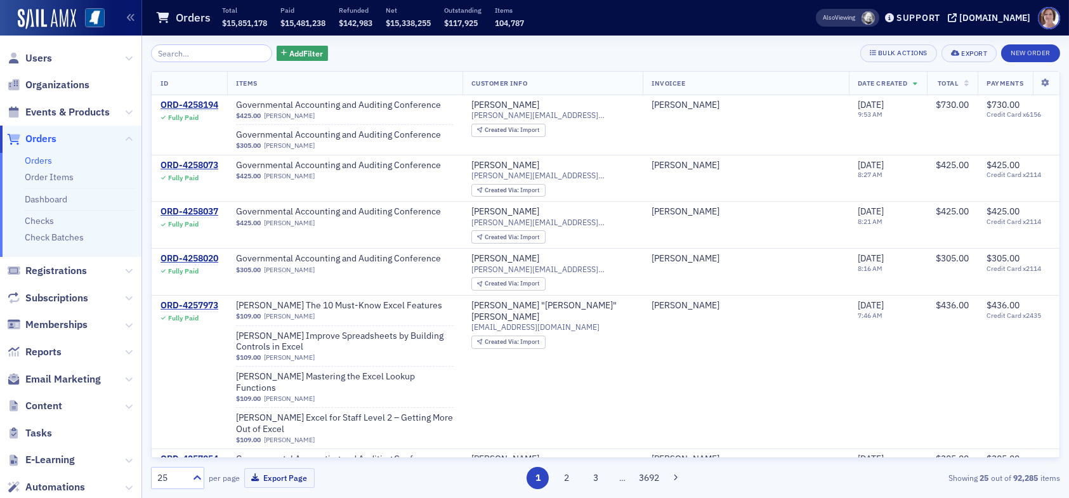
click at [206, 54] on input "search" at bounding box center [211, 53] width 121 height 18
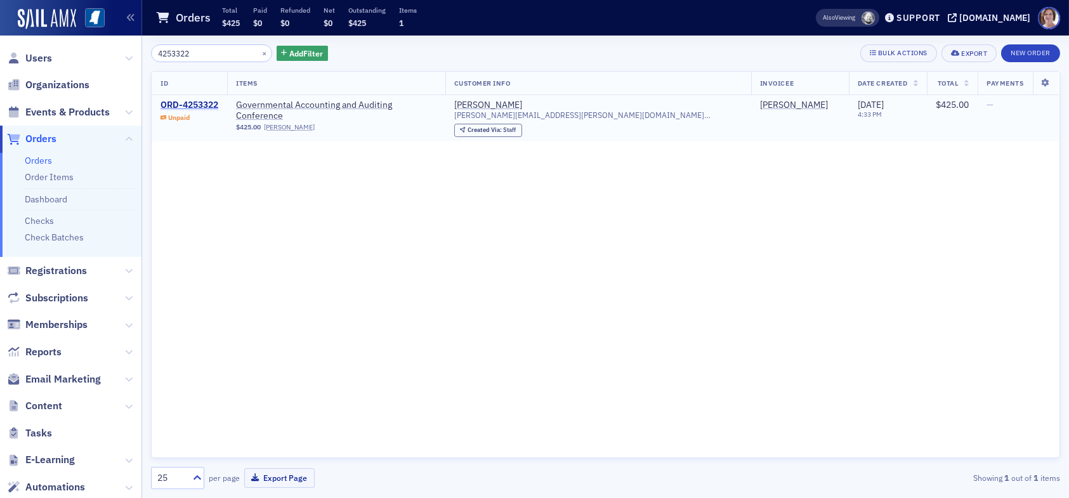
type input "4253322"
click at [200, 105] on div "ORD-4253322" at bounding box center [189, 105] width 58 height 11
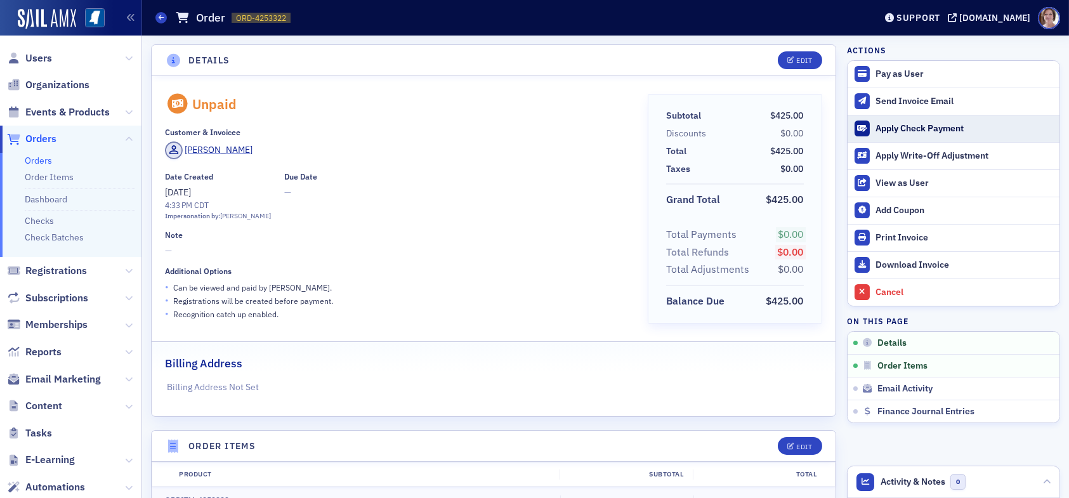
click at [906, 129] on div "Apply Check Payment" at bounding box center [964, 128] width 178 height 11
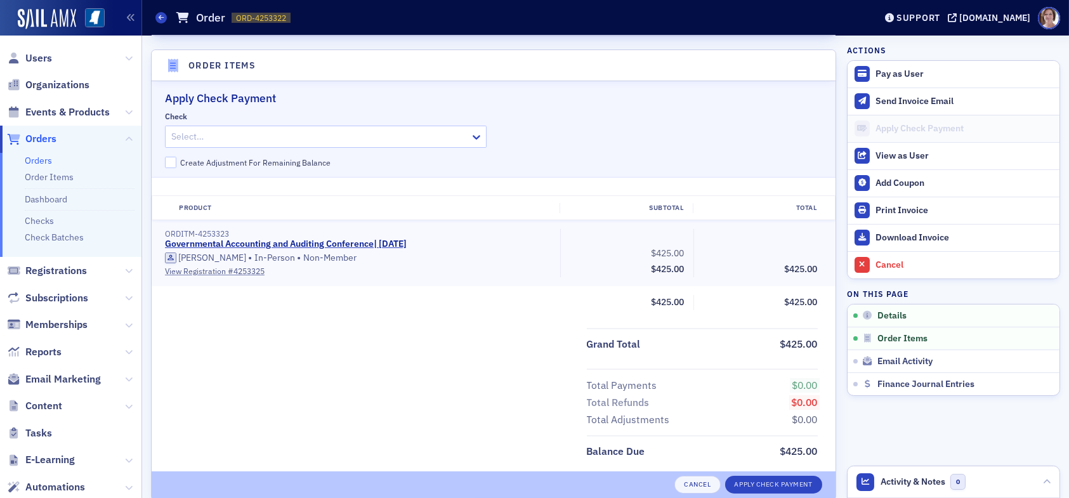
scroll to position [387, 0]
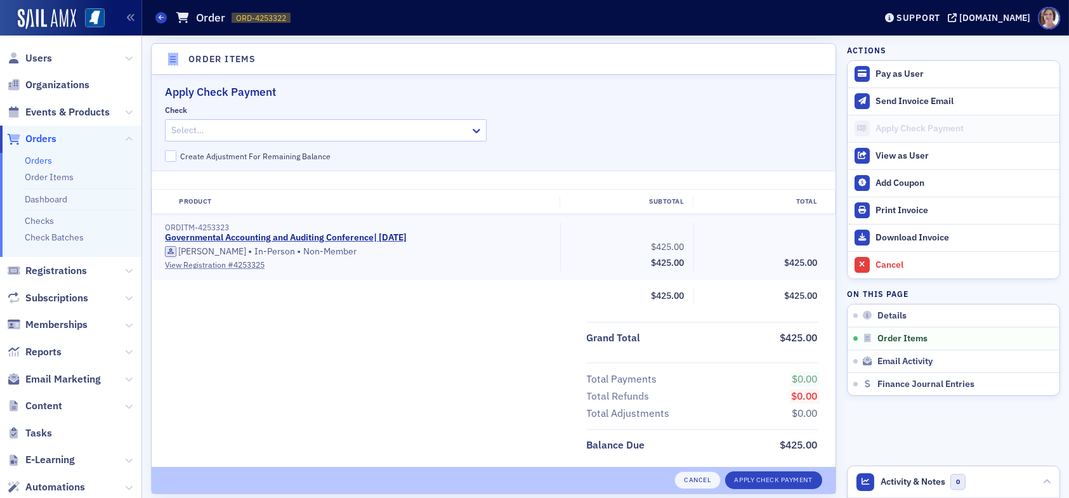
click at [398, 127] on div at bounding box center [319, 130] width 299 height 16
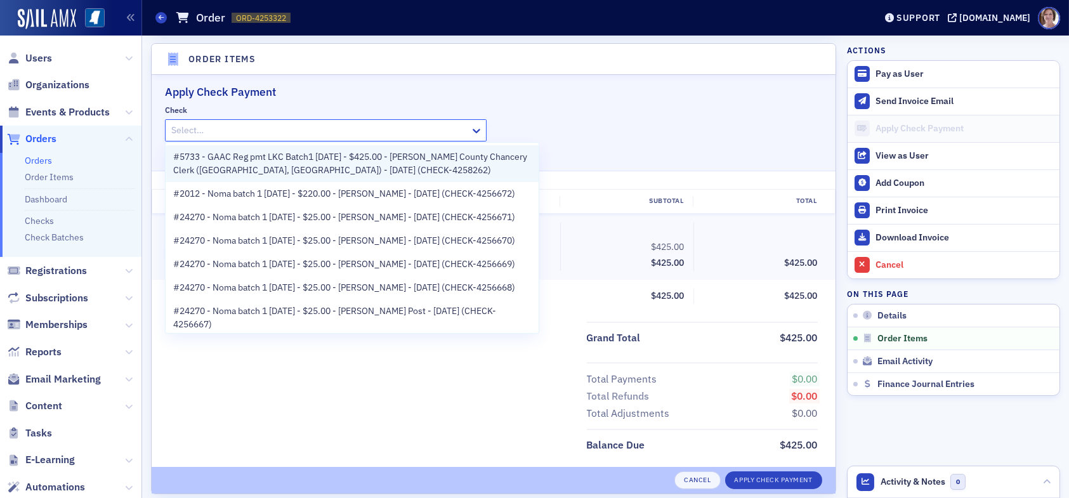
click at [276, 163] on span "#5733 - GAAC Reg pmt LKC Batch1 09.02.25 - $425.00 - Emily Bradley - Hinds Coun…" at bounding box center [352, 163] width 358 height 27
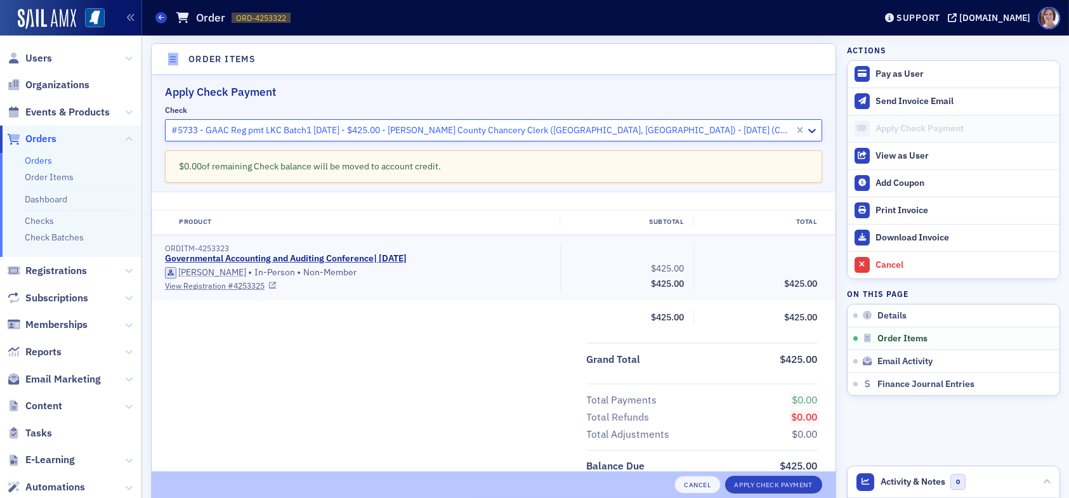
scroll to position [450, 0]
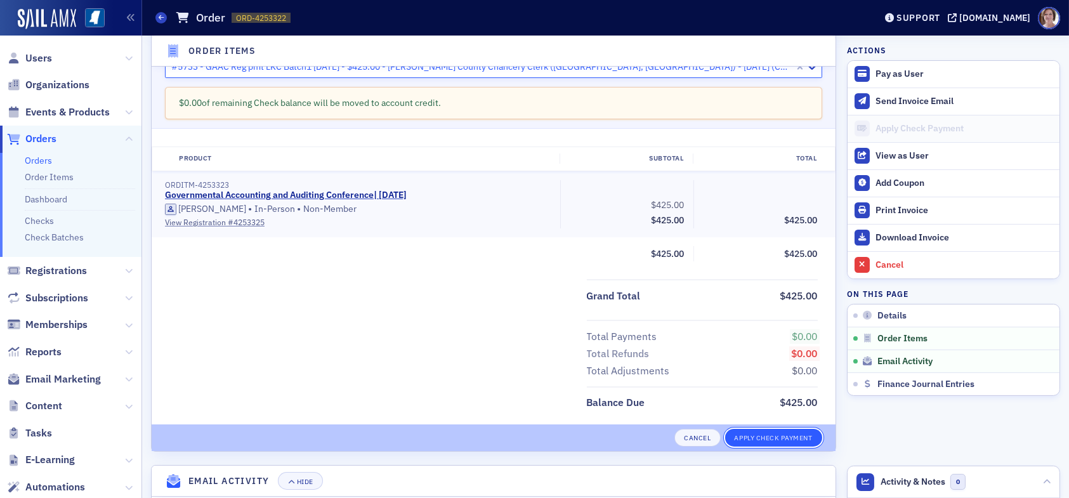
click at [752, 437] on button "Apply Check Payment" at bounding box center [773, 438] width 97 height 18
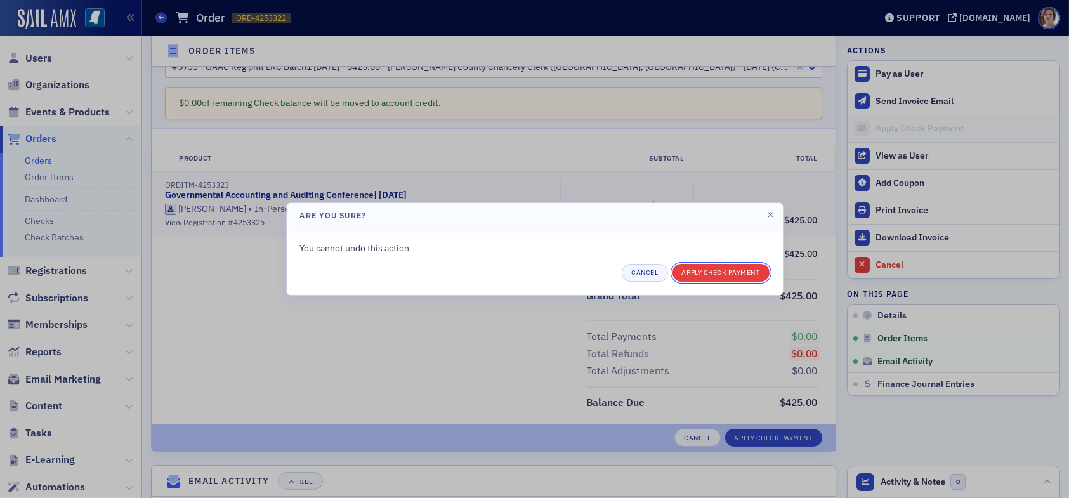
click at [708, 272] on button "Apply Check Payment" at bounding box center [720, 273] width 97 height 18
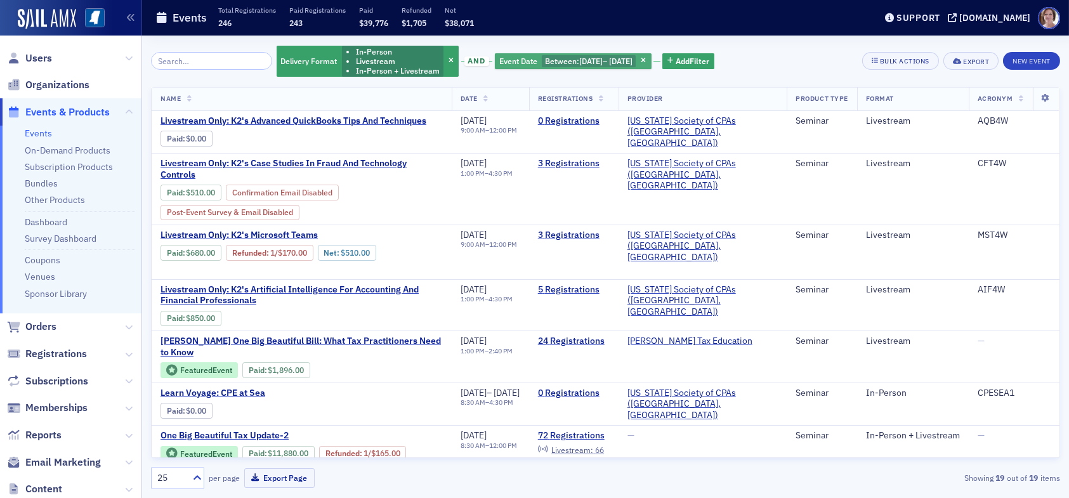
click at [625, 62] on span "[DATE]" at bounding box center [620, 61] width 23 height 10
select select "6"
select select "2025"
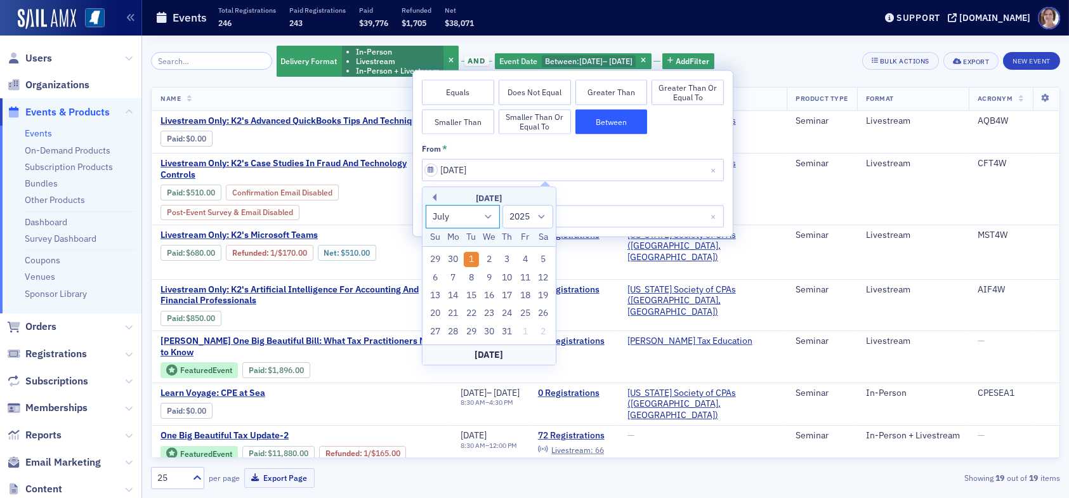
click at [487, 218] on select "January February March April May June July August September October November De…" at bounding box center [462, 216] width 75 height 23
click at [425, 205] on select "January February March April May June July August September October November De…" at bounding box center [462, 216] width 75 height 23
click at [521, 171] on input "07/01/2025" at bounding box center [573, 170] width 302 height 22
click at [437, 199] on div "August 2025" at bounding box center [488, 198] width 133 height 13
click at [433, 195] on button "Previous Month" at bounding box center [433, 197] width 8 height 8
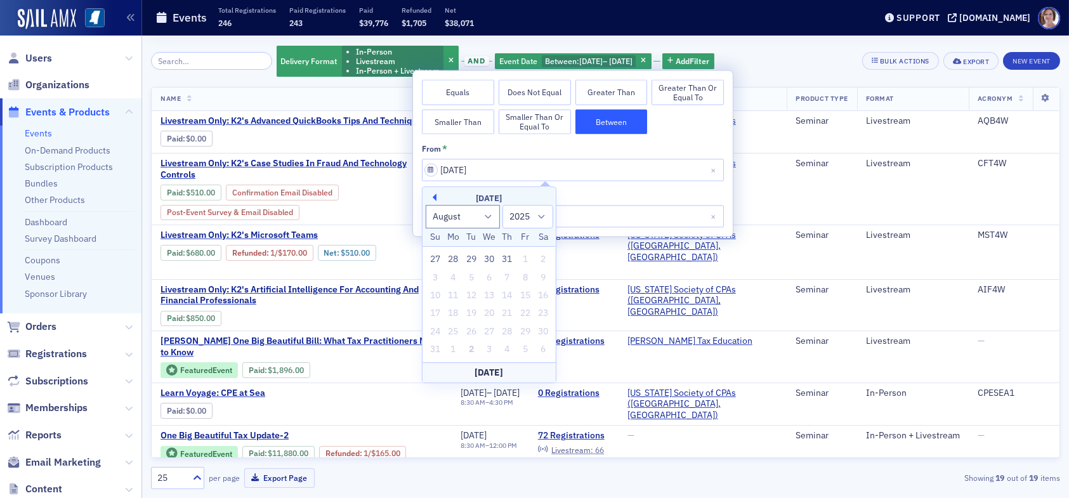
select select "6"
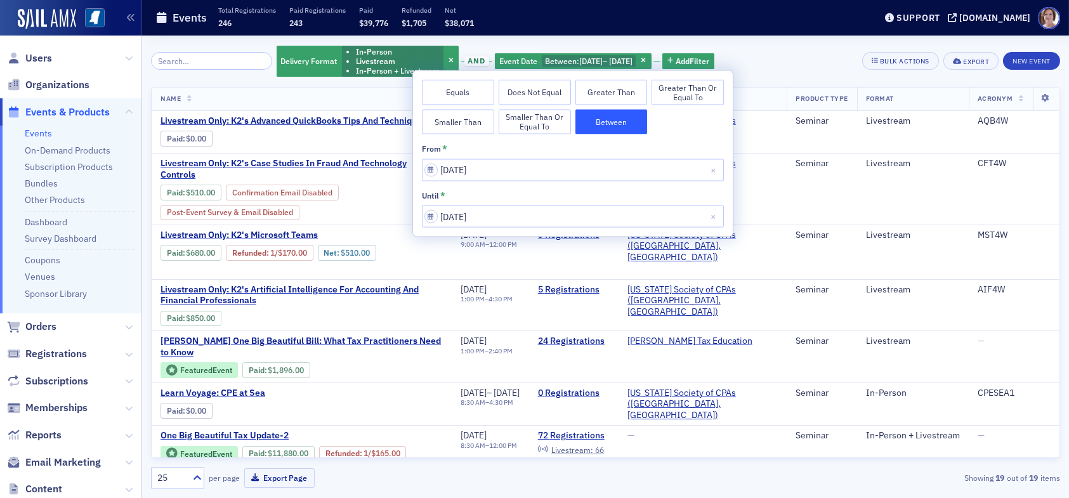
click at [617, 121] on button "Between" at bounding box center [611, 121] width 72 height 25
select select "6"
select select "2025"
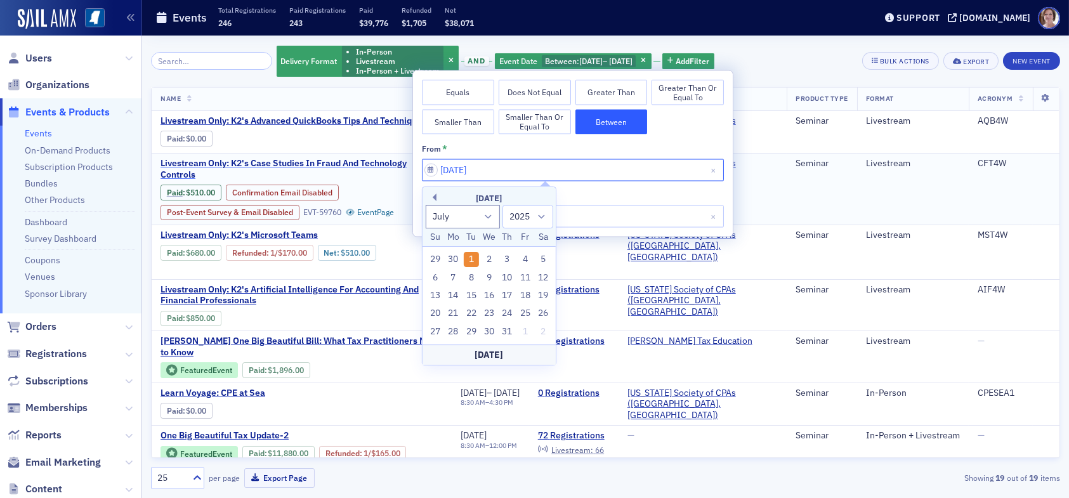
drag, startPoint x: 493, startPoint y: 169, endPoint x: 388, endPoint y: 170, distance: 105.3
click at [388, 170] on body "Users Organizations Events & Products Events On-Demand Products Subscription Pr…" at bounding box center [534, 249] width 1069 height 498
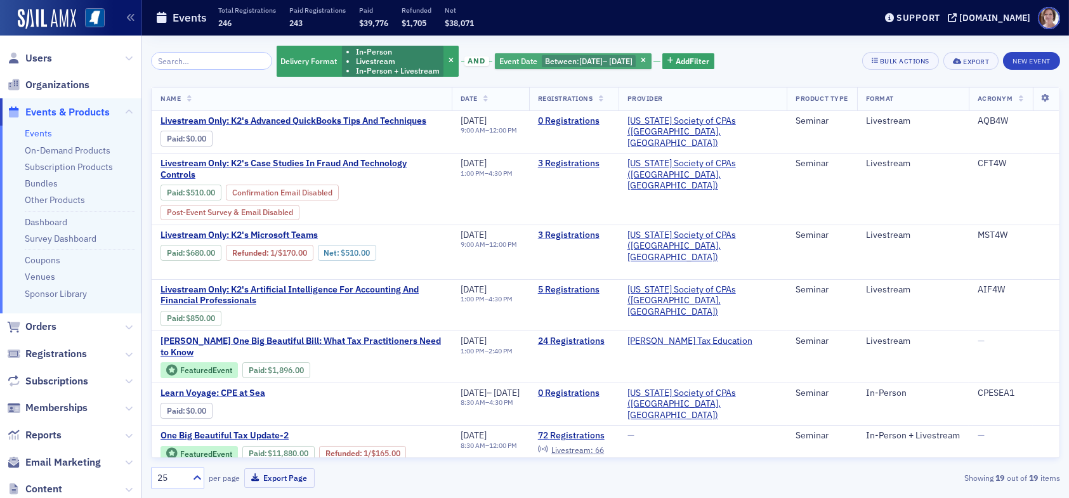
click at [579, 59] on span "7/1/2025" at bounding box center [590, 61] width 23 height 10
select select "6"
select select "2025"
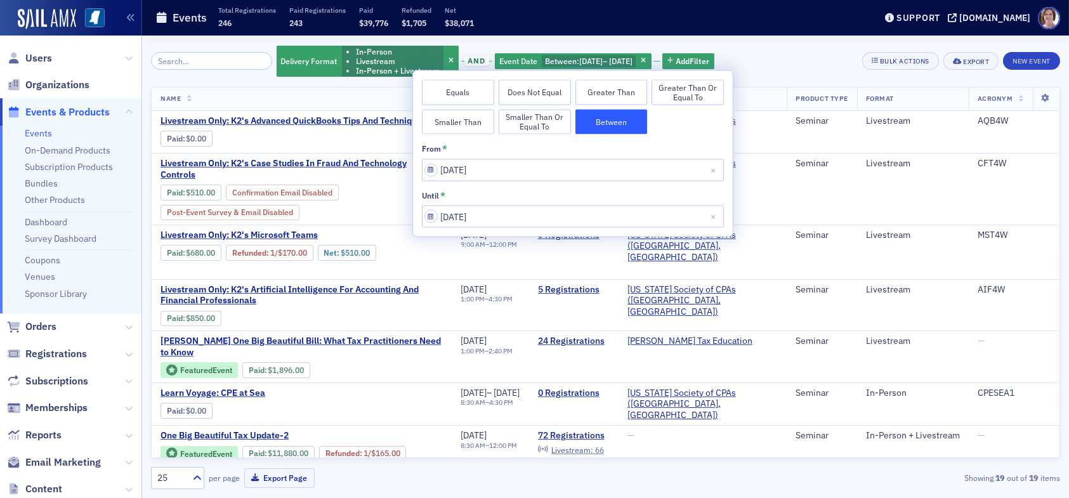
click at [625, 124] on button "Between" at bounding box center [611, 121] width 72 height 25
select select "6"
select select "2025"
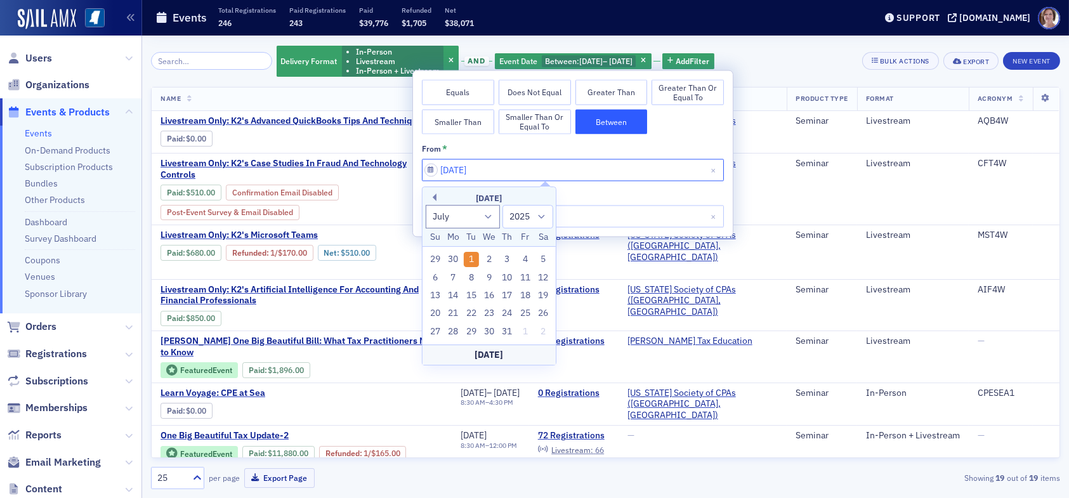
click at [449, 169] on input "07/01/2025" at bounding box center [573, 170] width 302 height 22
type input "07/01/2025"
click at [611, 209] on input "07/31/2025" at bounding box center [573, 217] width 302 height 22
select select "6"
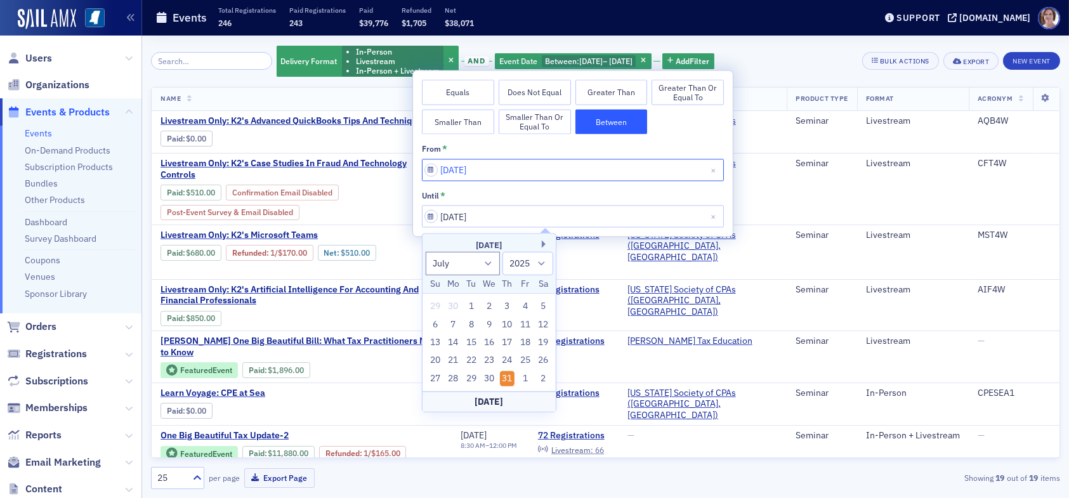
select select "6"
select select "2025"
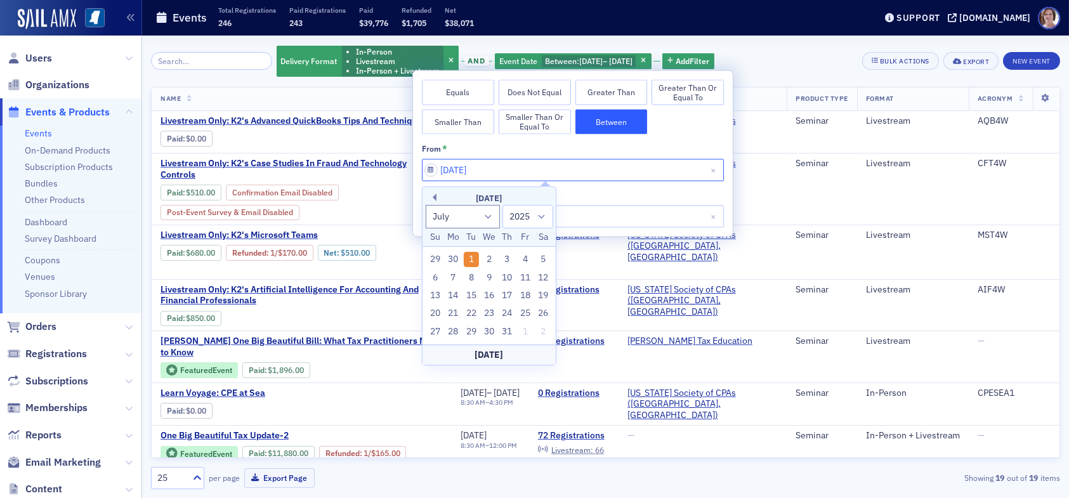
click at [517, 170] on input "07/01/2025" at bounding box center [573, 170] width 302 height 22
click at [489, 221] on select "January February March April May June July August September October November De…" at bounding box center [462, 216] width 75 height 23
click at [425, 205] on select "January February March April May June July August September October November De…" at bounding box center [462, 216] width 75 height 23
click at [522, 263] on div "1" at bounding box center [525, 259] width 15 height 15
click at [489, 220] on select "January February March April May June July August September October November De…" at bounding box center [462, 216] width 75 height 23
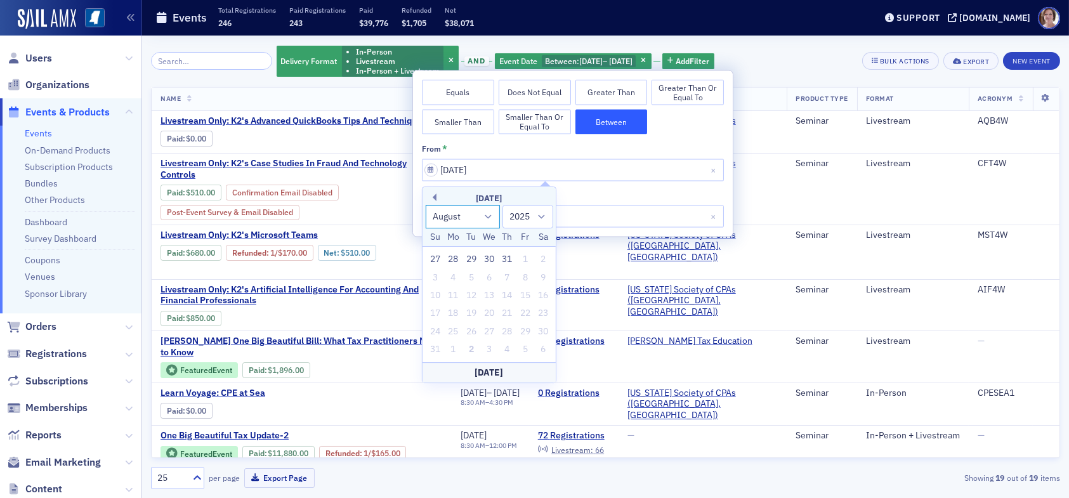
click at [425, 205] on select "January February March April May June July August September October November De…" at bounding box center [462, 216] width 75 height 23
click at [437, 197] on div "August 2025" at bounding box center [488, 198] width 133 height 13
click at [434, 199] on button "Previous Month" at bounding box center [433, 197] width 8 height 8
click at [545, 197] on button "Next Month" at bounding box center [546, 197] width 8 height 8
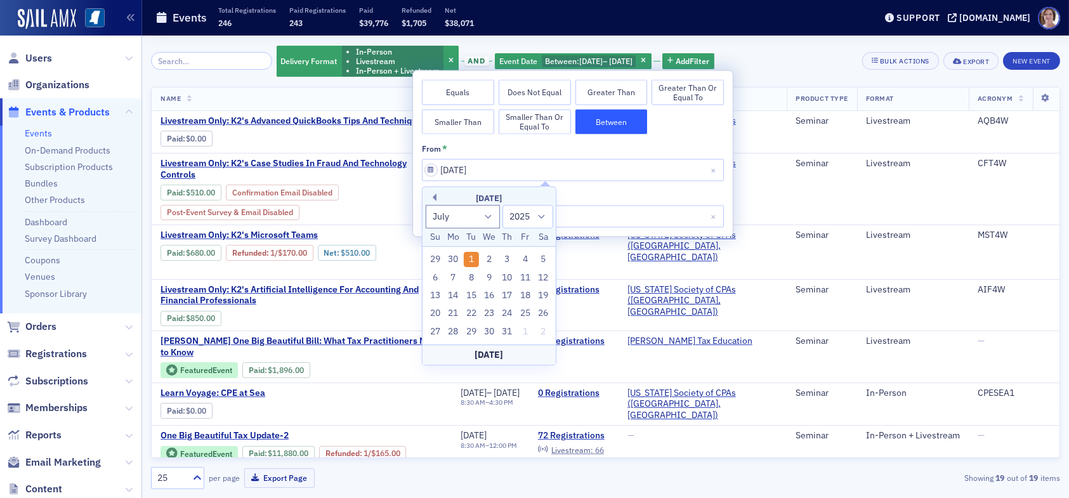
click at [545, 197] on div "July 2025" at bounding box center [488, 198] width 133 height 13
click at [434, 196] on button "Previous Month" at bounding box center [433, 197] width 8 height 8
select select "5"
click at [606, 123] on button "Between" at bounding box center [611, 121] width 72 height 25
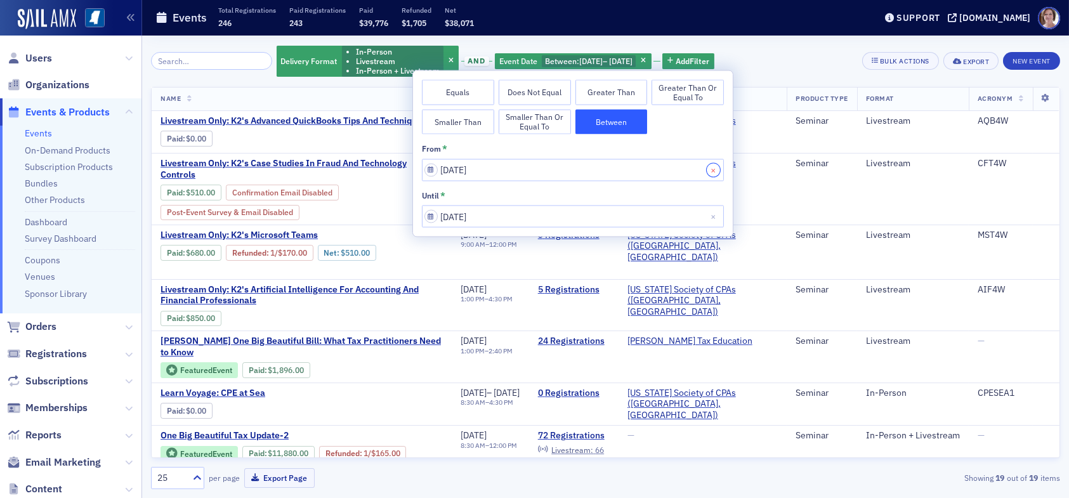
click at [715, 168] on button "Close" at bounding box center [715, 170] width 17 height 22
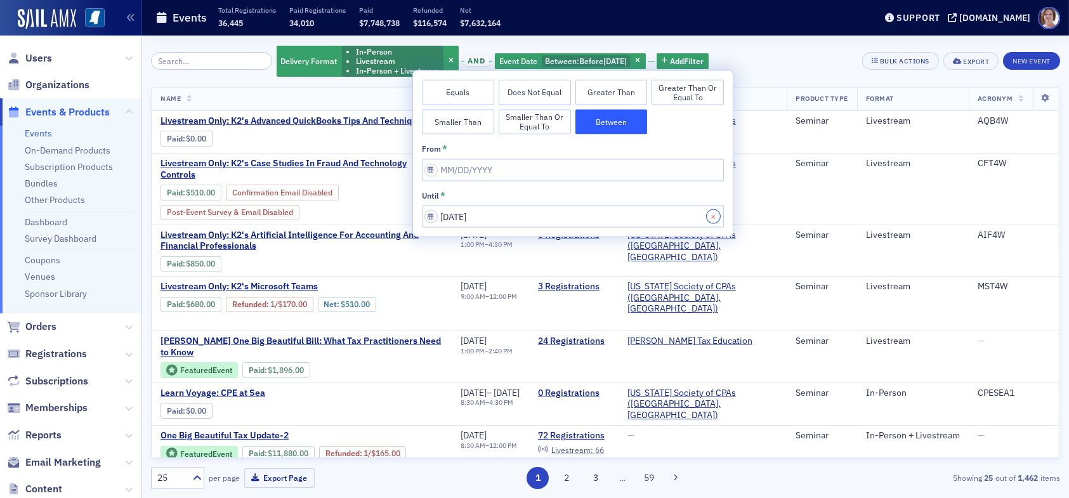
click at [713, 216] on button "Close" at bounding box center [715, 217] width 17 height 22
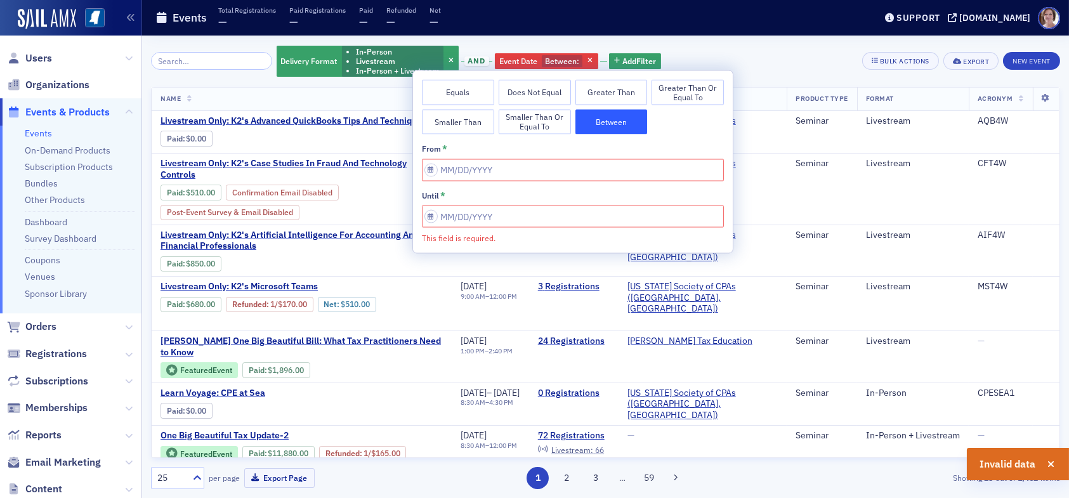
select select "8"
select select "2025"
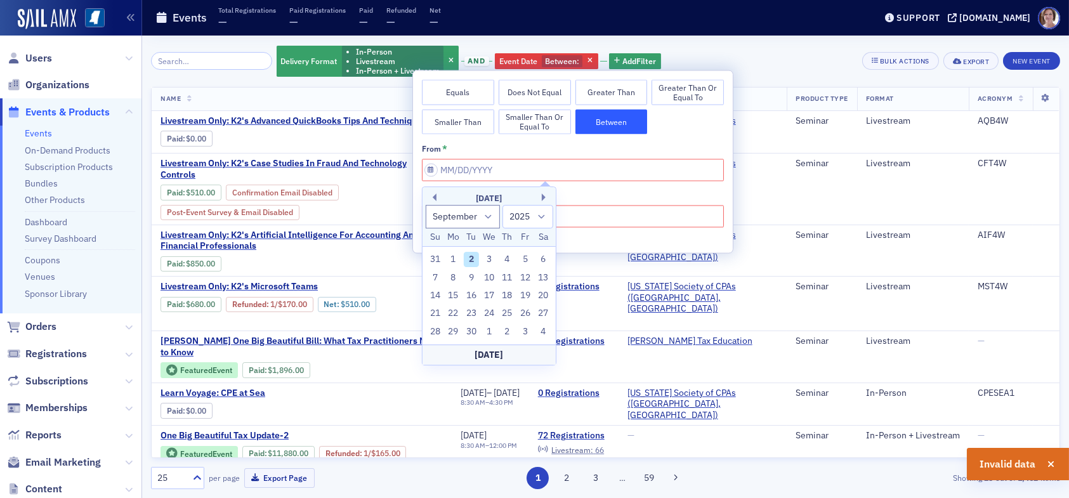
click at [513, 169] on input "This field is required." at bounding box center [573, 170] width 302 height 22
click at [432, 196] on button "Previous Month" at bounding box center [433, 197] width 8 height 8
select select "7"
click at [527, 261] on div "1" at bounding box center [525, 259] width 15 height 15
type input "08/01/2025"
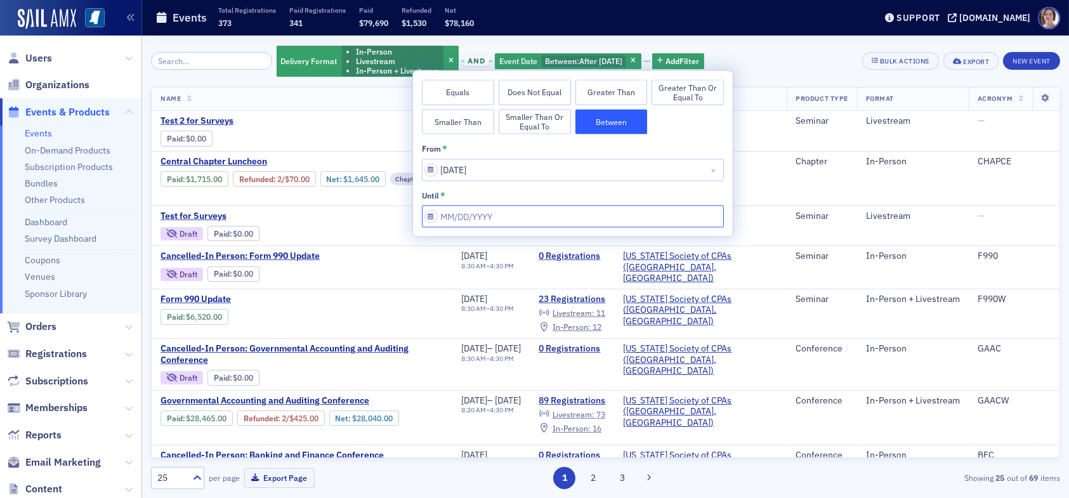
click at [519, 214] on input "from *" at bounding box center [573, 217] width 302 height 22
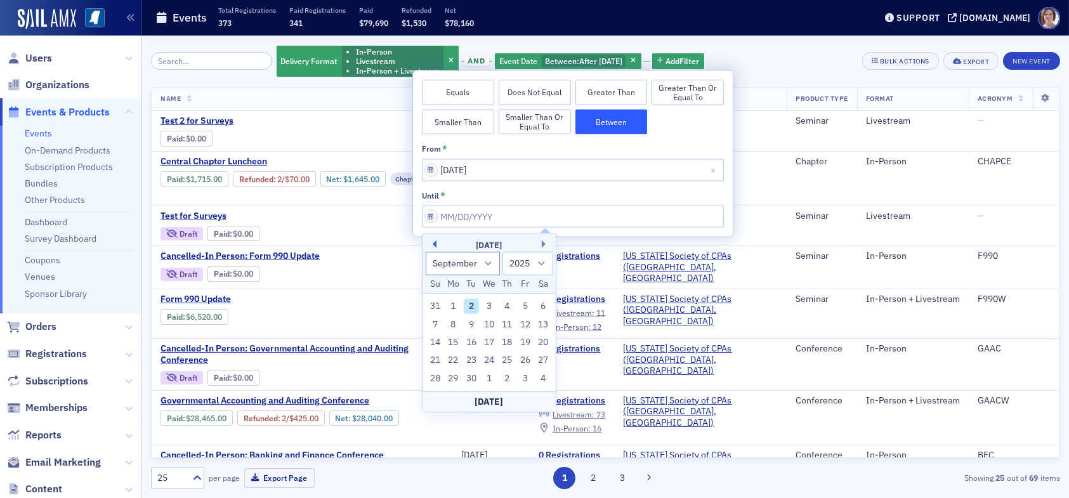
click at [434, 240] on button "Previous Month" at bounding box center [433, 244] width 8 height 8
select select "7"
click at [431, 396] on div "31" at bounding box center [435, 396] width 15 height 15
type input "08/31/2025"
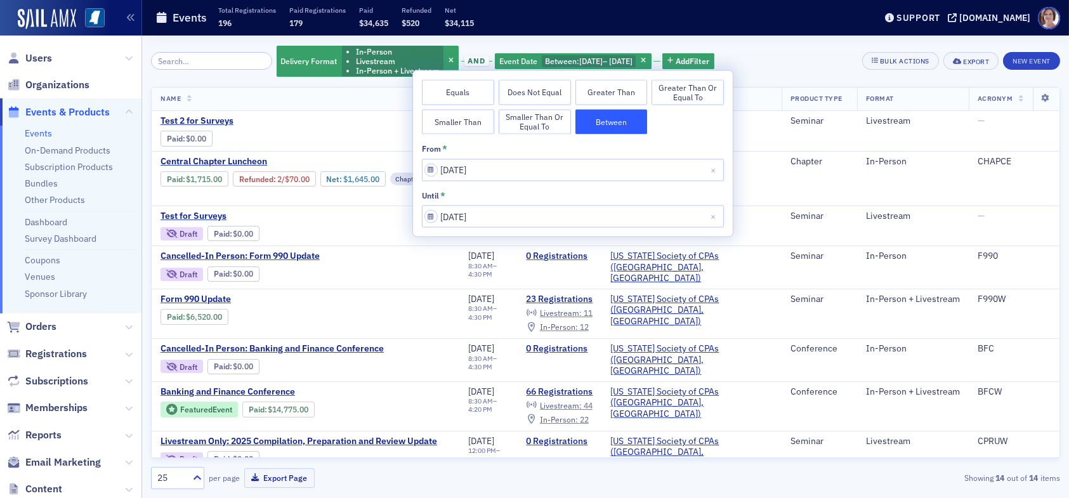
click at [778, 64] on div "Delivery Format In-Person Livestream In-Person + Livestream and Event Date Betw…" at bounding box center [605, 61] width 909 height 34
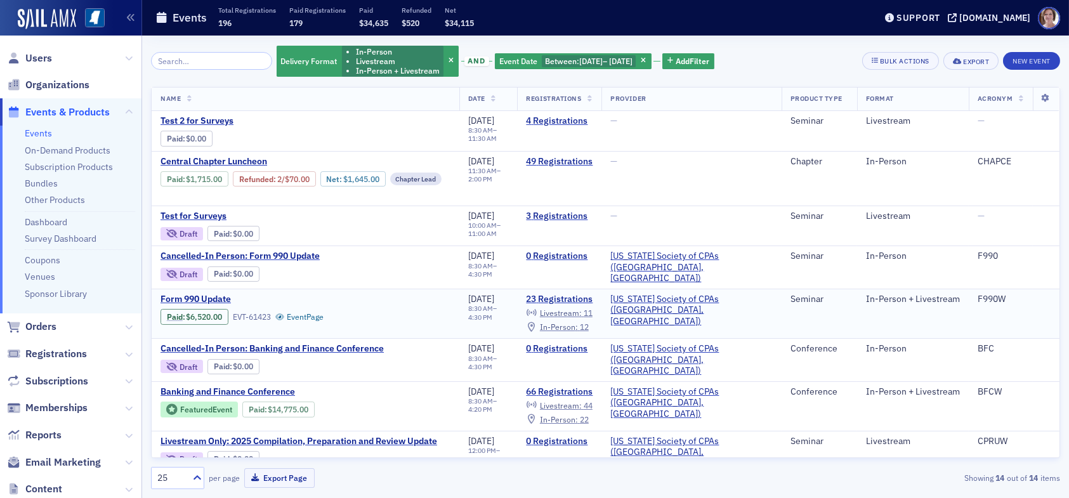
scroll to position [63, 0]
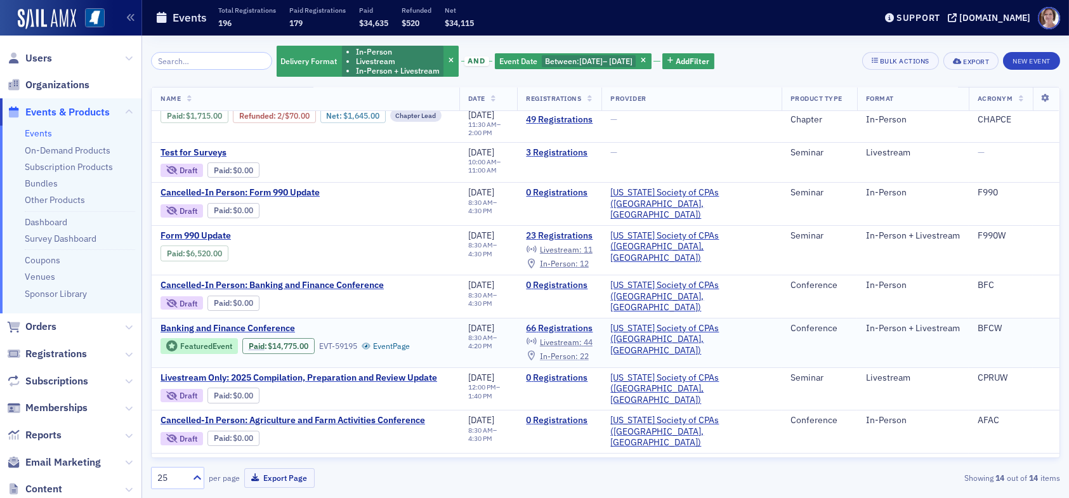
click at [578, 351] on span "In-Person :" at bounding box center [559, 356] width 38 height 10
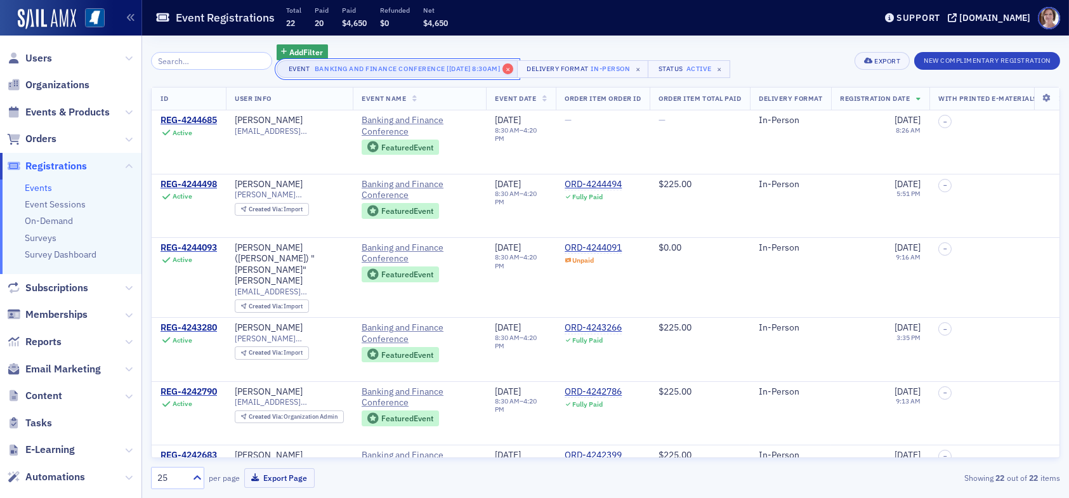
click at [507, 69] on span "×" at bounding box center [507, 68] width 11 height 11
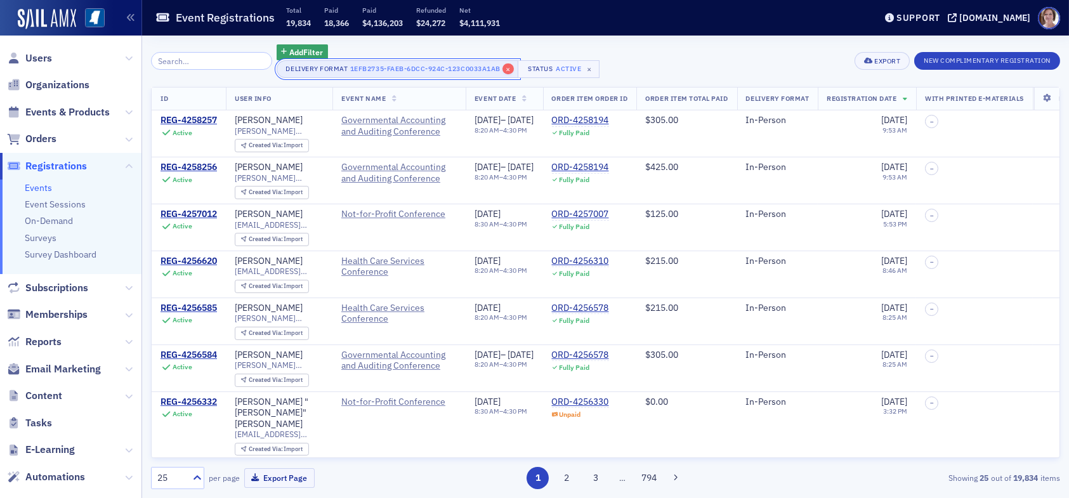
click at [502, 69] on span "×" at bounding box center [507, 68] width 11 height 11
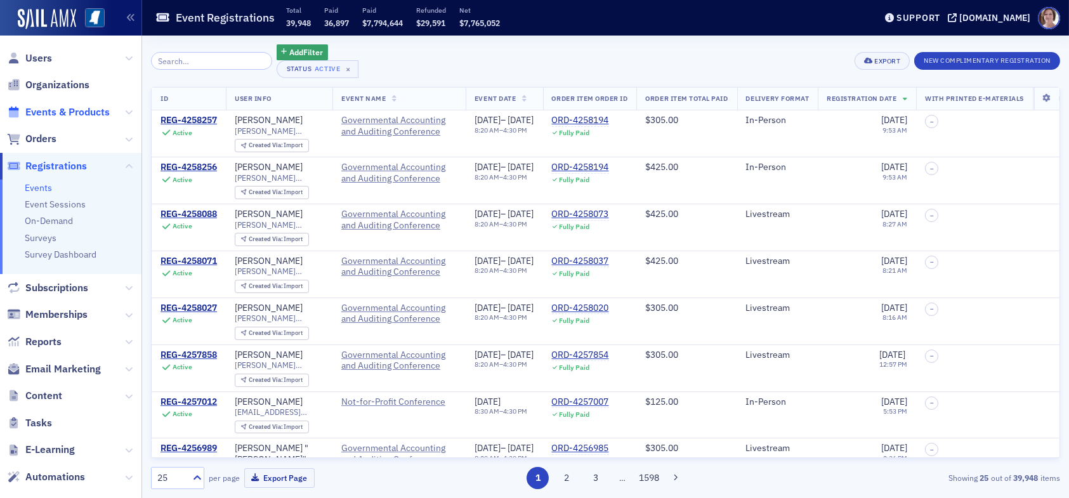
click at [49, 111] on span "Events & Products" at bounding box center [67, 112] width 84 height 14
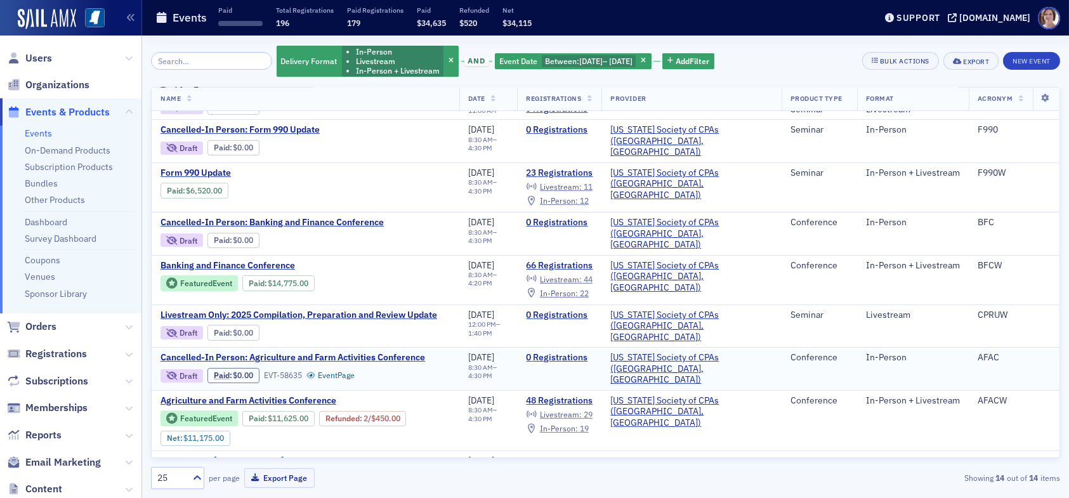
scroll to position [190, 0]
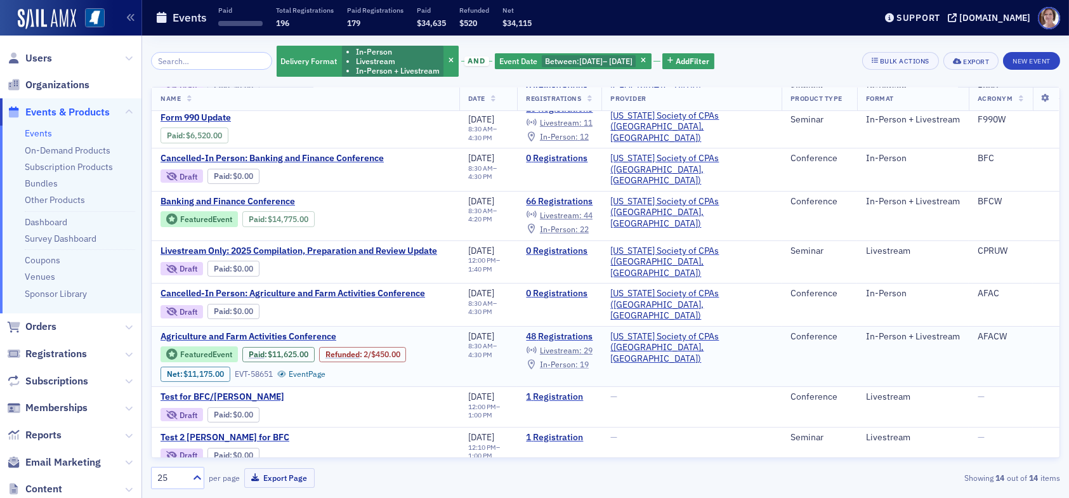
click at [578, 359] on span "In-Person :" at bounding box center [559, 364] width 38 height 10
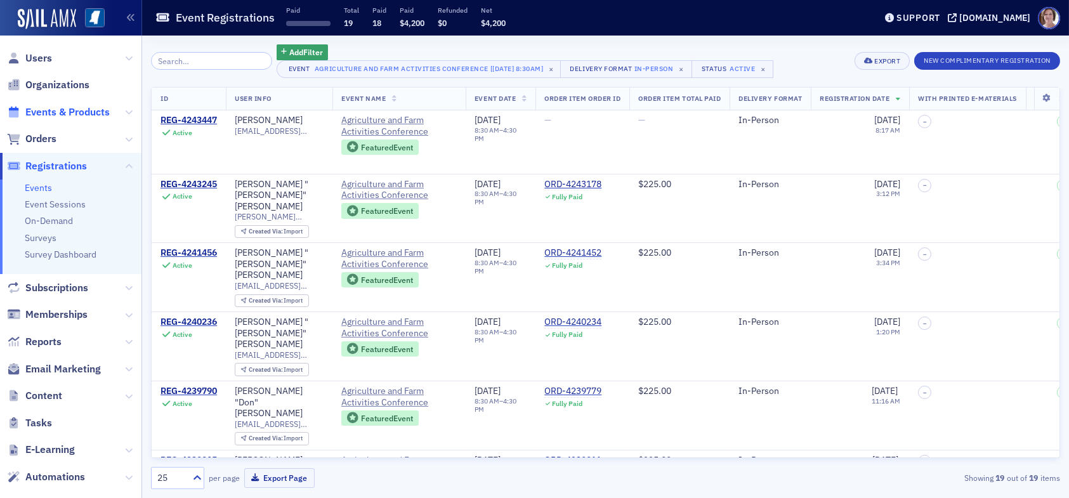
click at [44, 110] on span "Events & Products" at bounding box center [67, 112] width 84 height 14
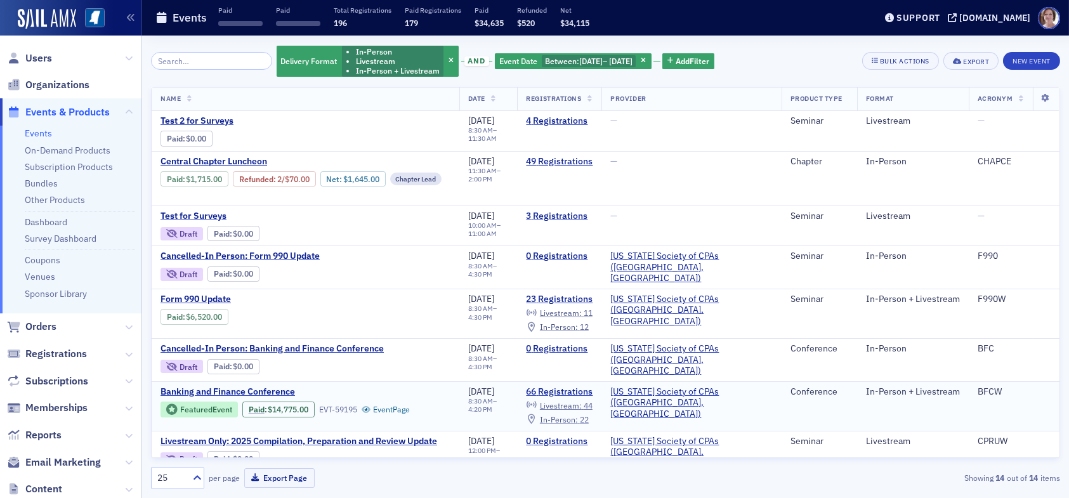
click at [578, 415] on span "In-Person :" at bounding box center [559, 419] width 38 height 10
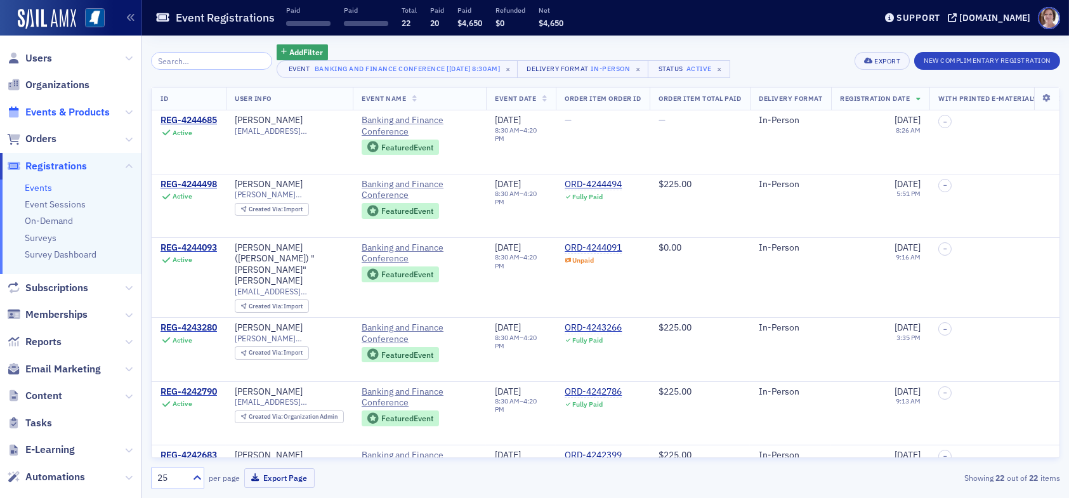
click at [48, 108] on span "Events & Products" at bounding box center [67, 112] width 84 height 14
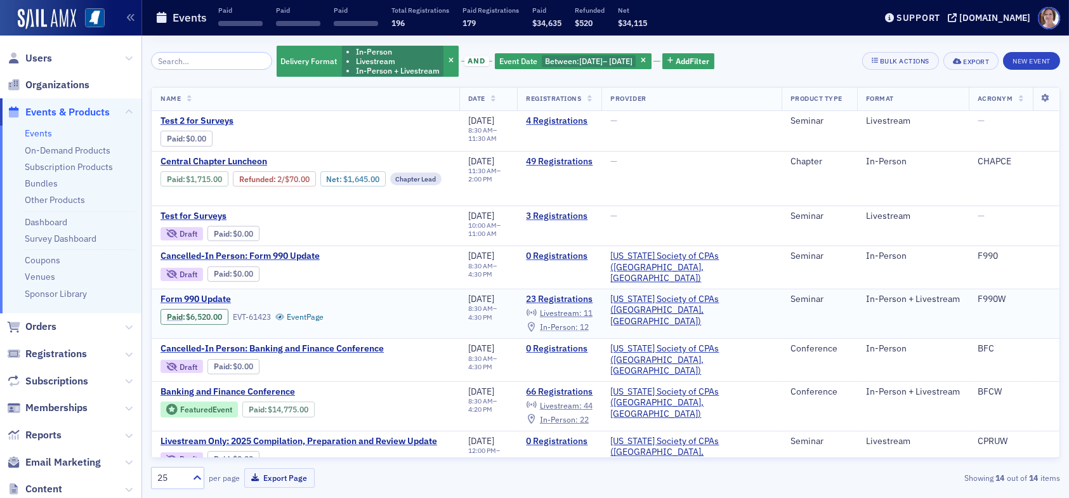
click at [578, 322] on span "In-Person :" at bounding box center [559, 327] width 38 height 10
